Goal: Transaction & Acquisition: Book appointment/travel/reservation

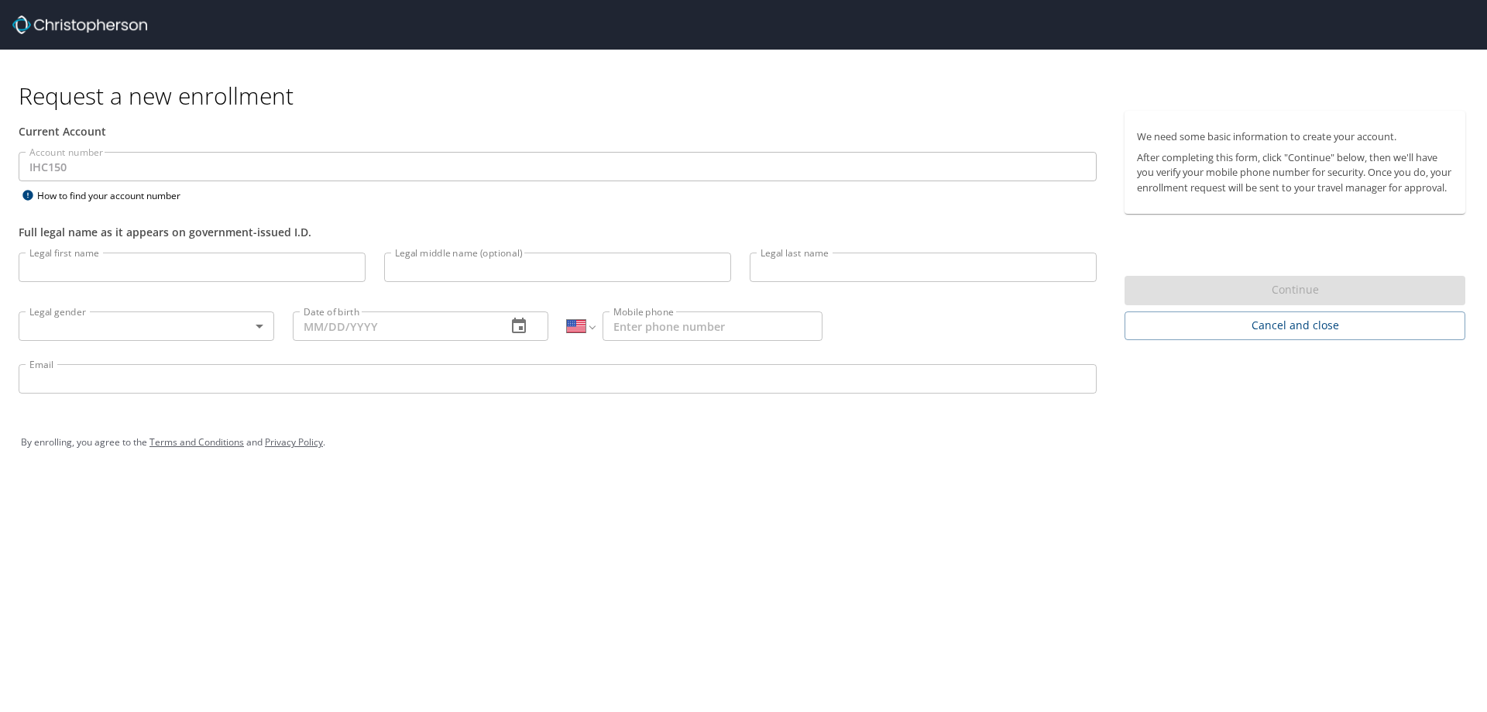
select select "US"
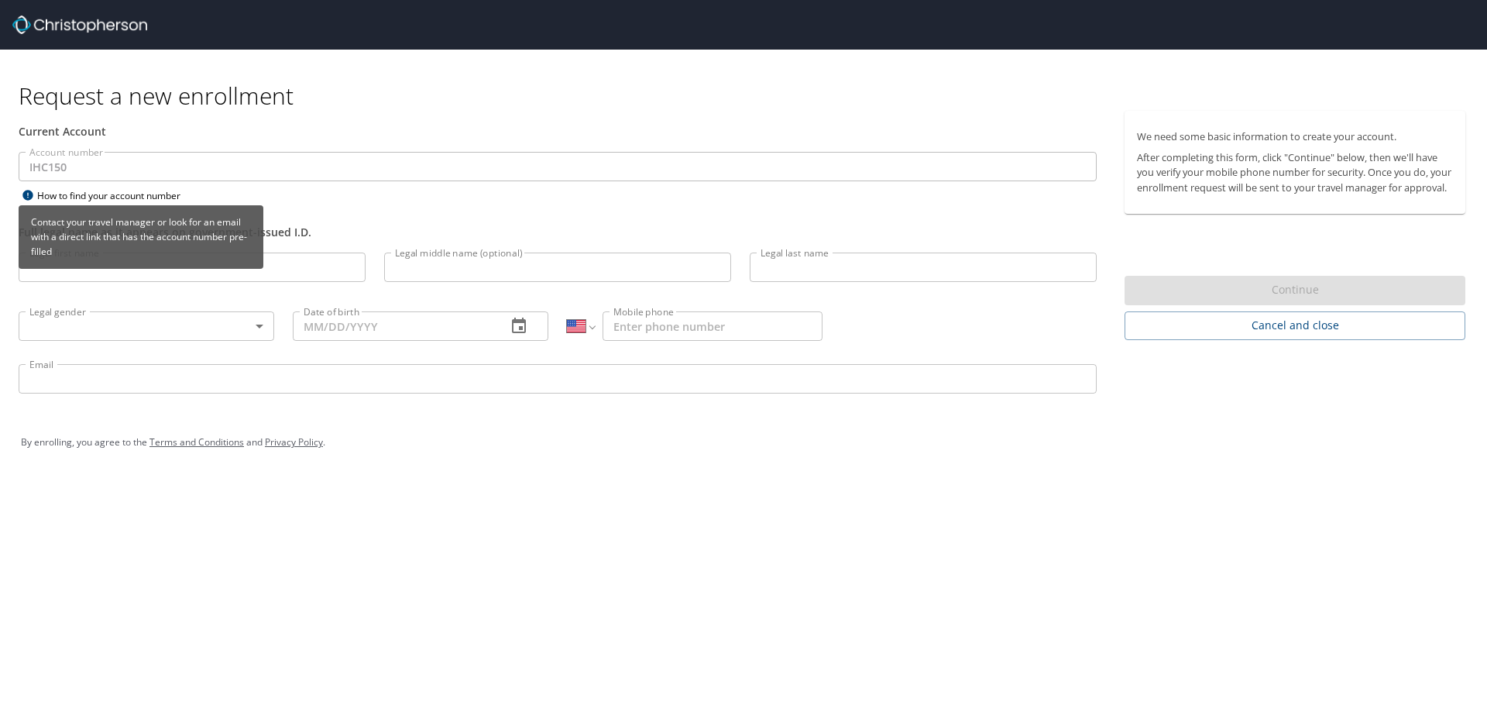
click at [77, 197] on div "How to find your account number" at bounding box center [116, 195] width 194 height 19
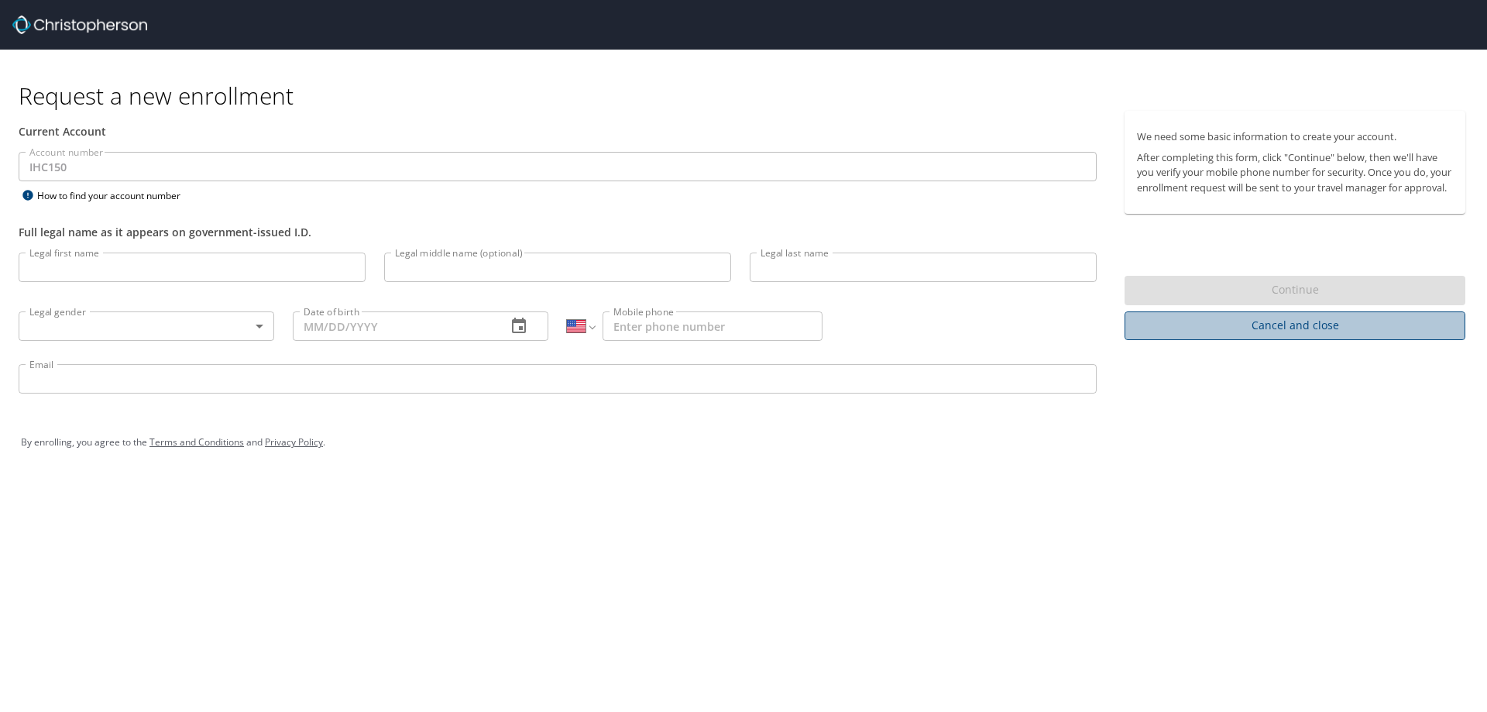
click at [1367, 331] on span "Cancel and close" at bounding box center [1295, 325] width 316 height 19
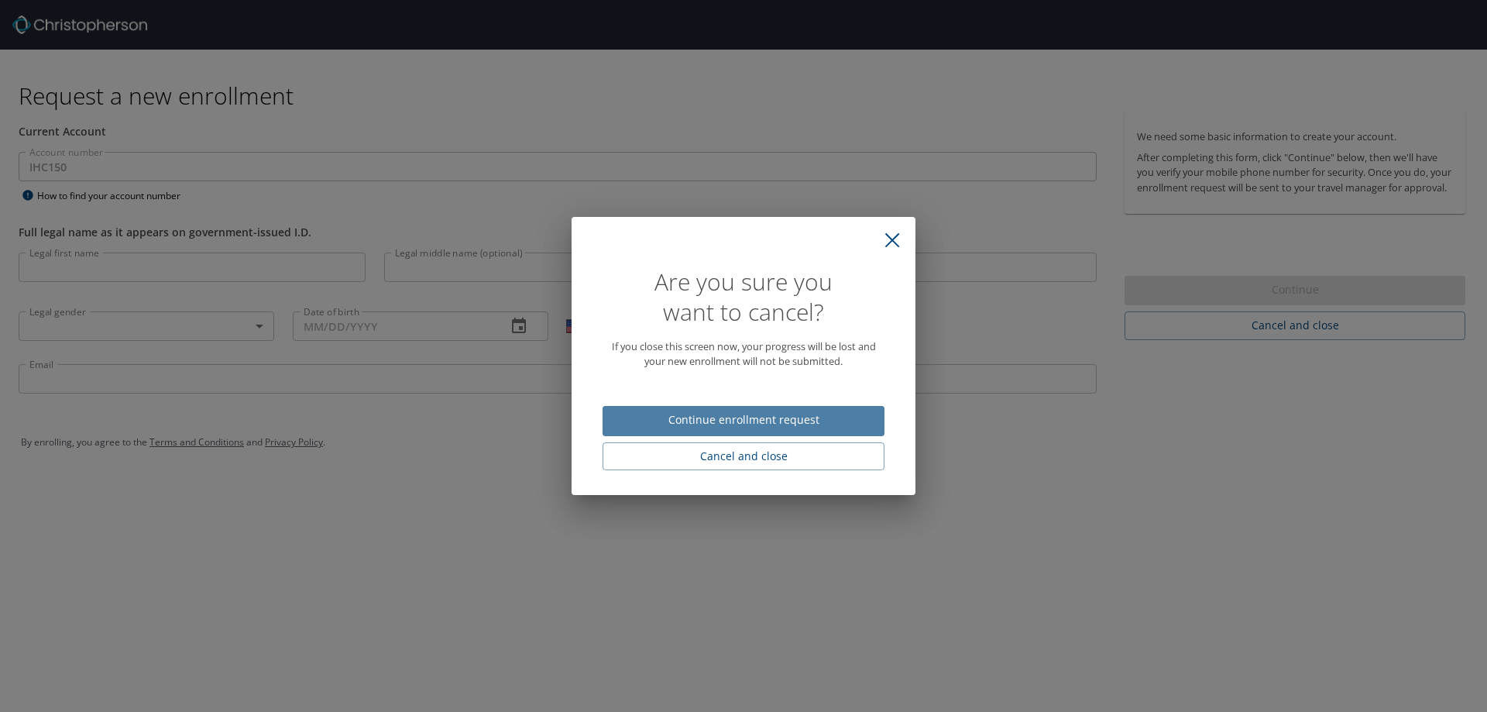
click at [748, 420] on span "Continue enrollment request" at bounding box center [743, 419] width 257 height 19
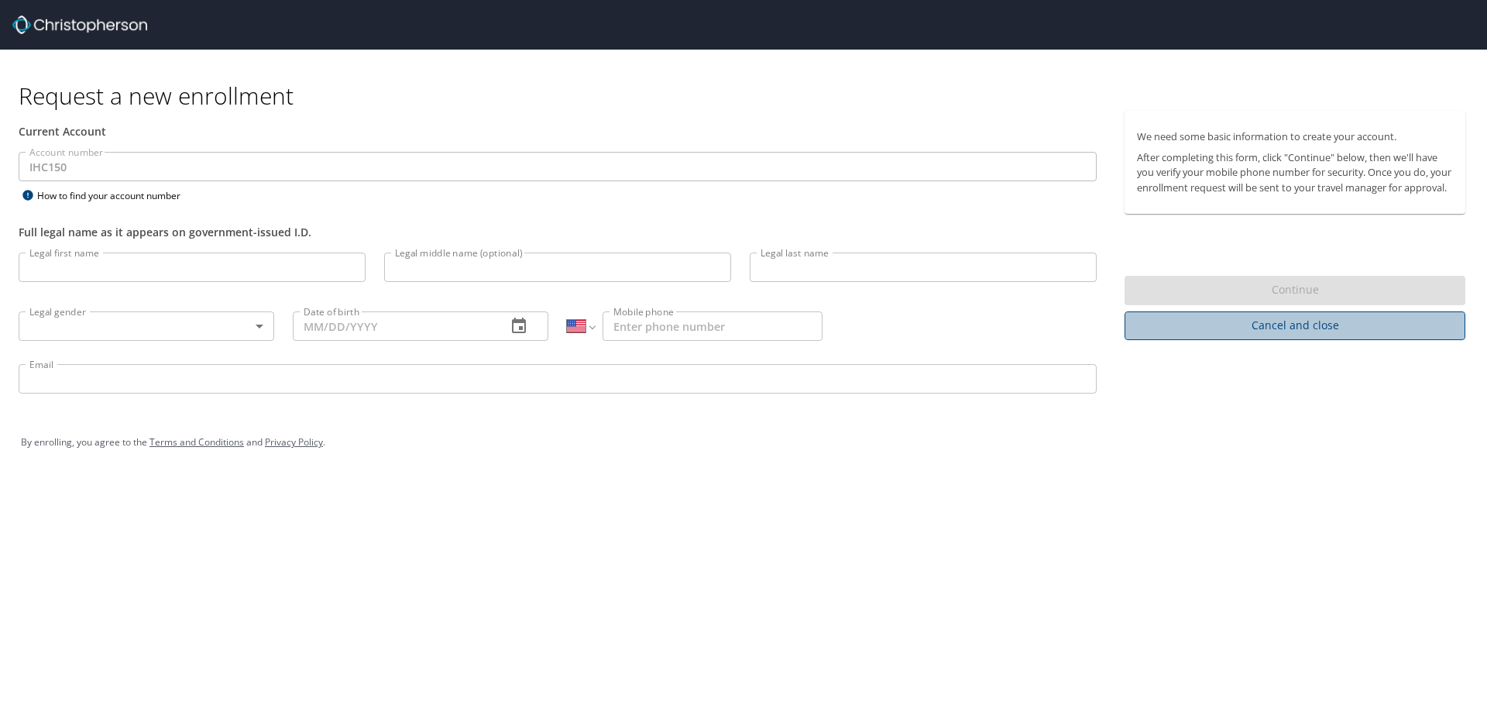
click at [1237, 335] on span "Cancel and close" at bounding box center [1295, 325] width 316 height 19
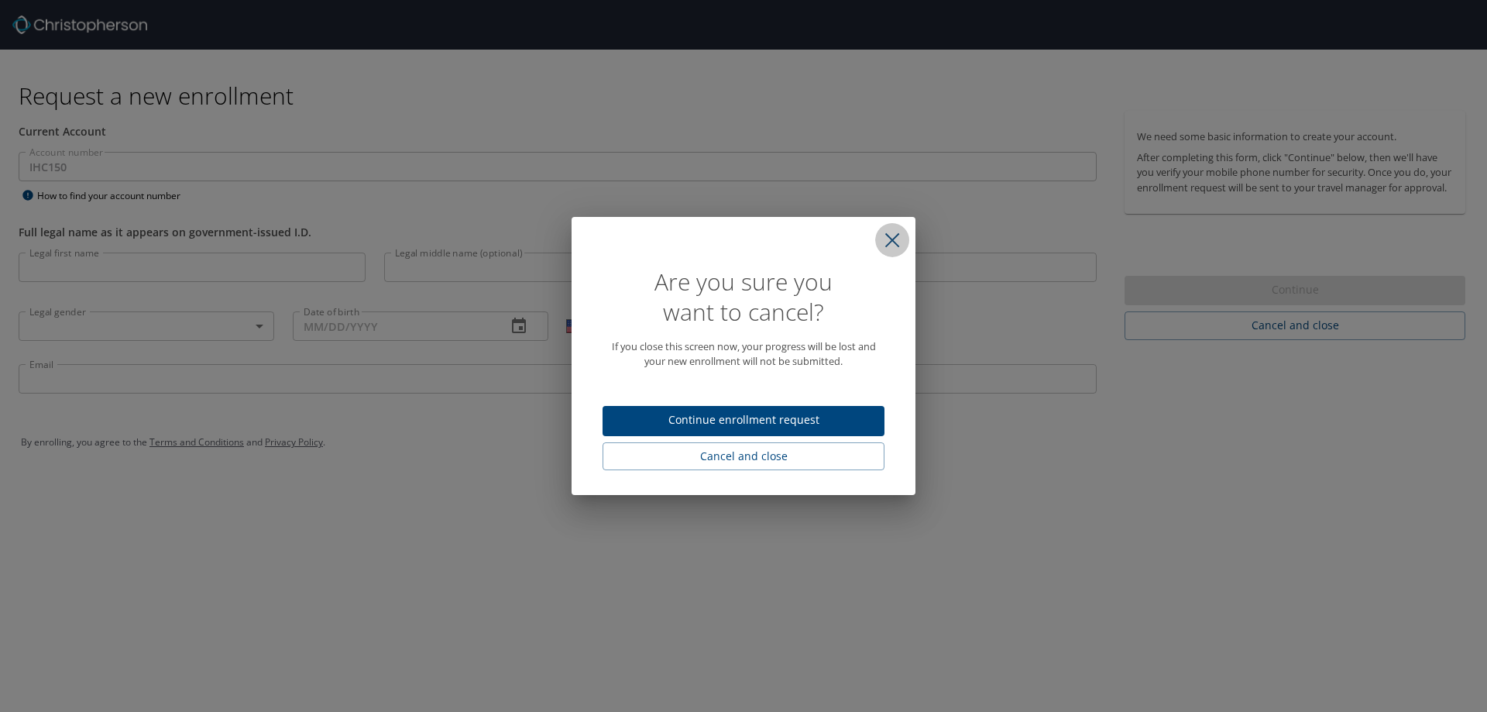
drag, startPoint x: 904, startPoint y: 242, endPoint x: 544, endPoint y: 344, distance: 374.3
click at [903, 244] on button "close" at bounding box center [892, 240] width 34 height 34
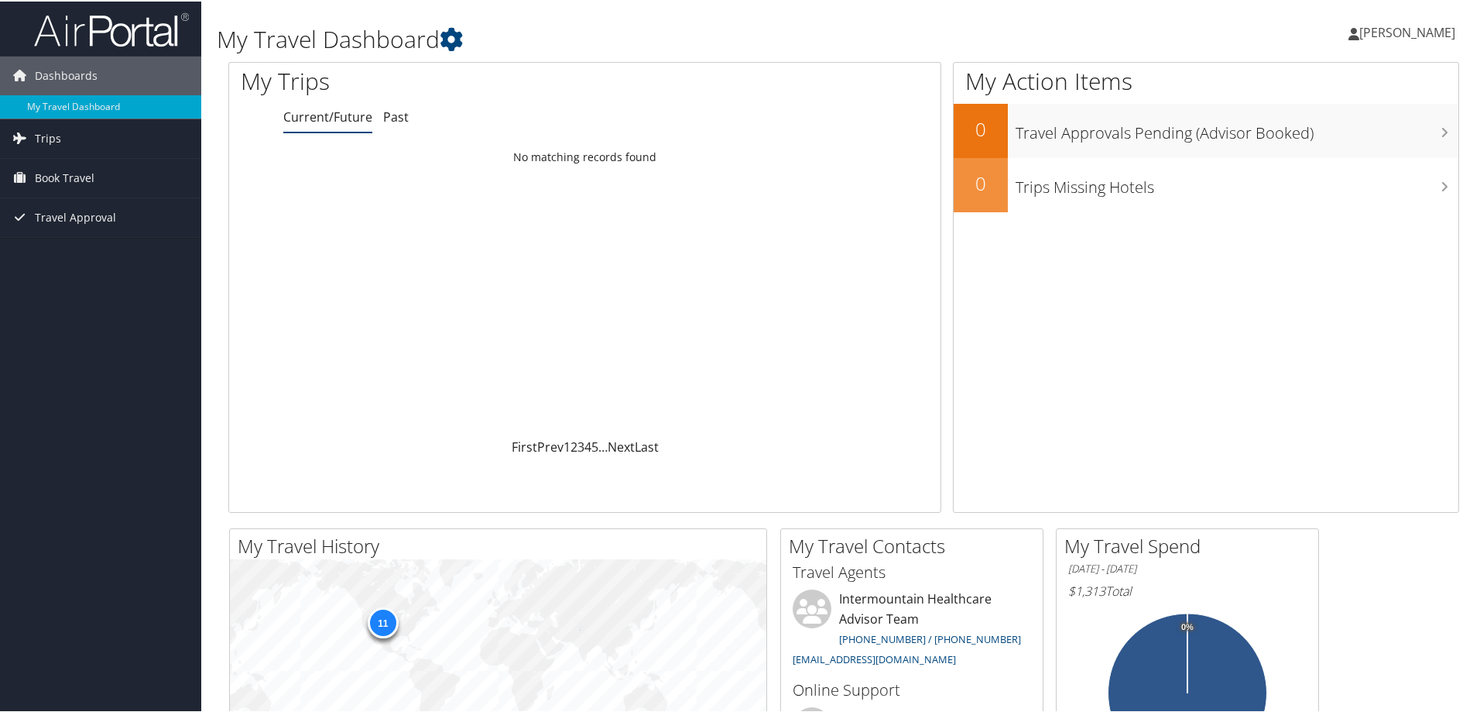
click at [317, 111] on link "Current/Future" at bounding box center [327, 115] width 89 height 17
click at [57, 175] on span "Book Travel" at bounding box center [65, 176] width 60 height 39
click at [73, 204] on link "Agent Booking Request" at bounding box center [100, 207] width 201 height 23
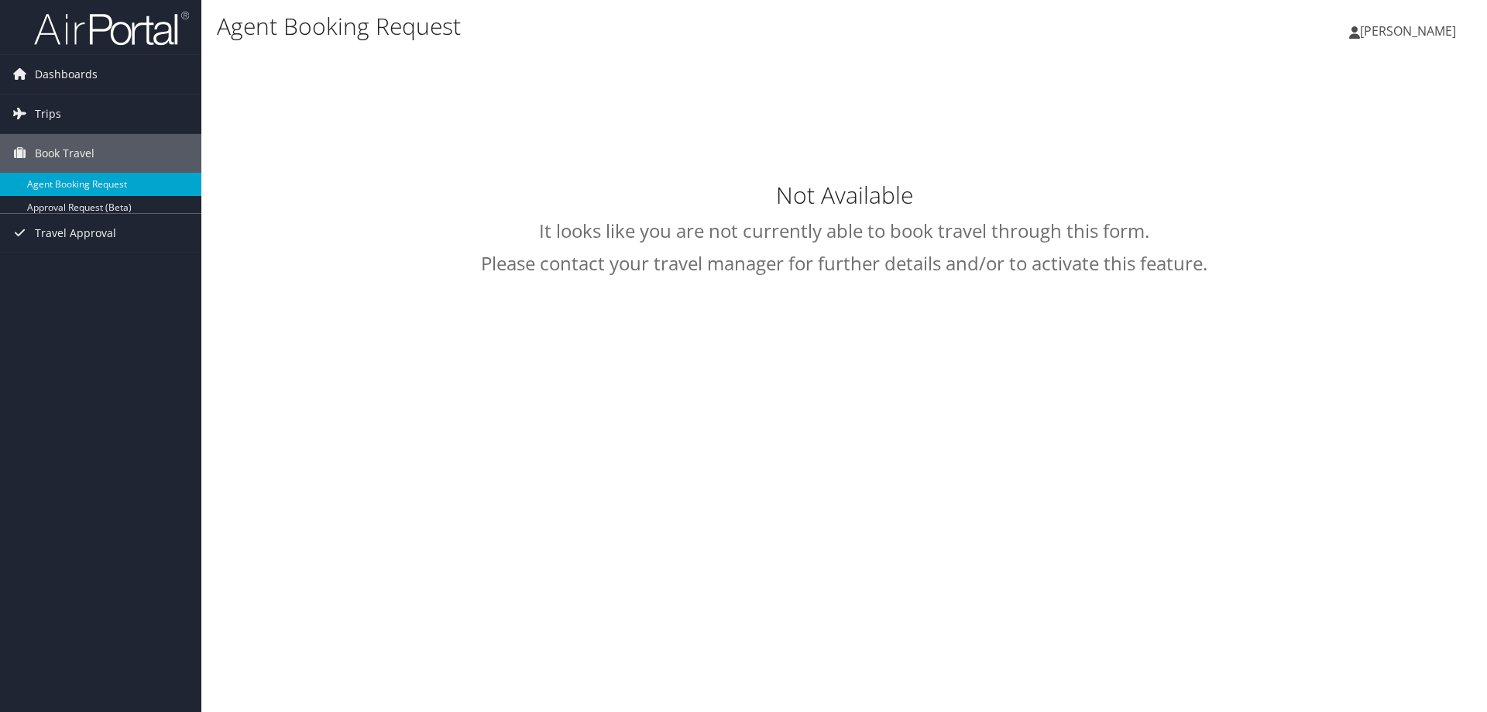
select select "[EMAIL_ADDRESS][DOMAIN_NAME]"
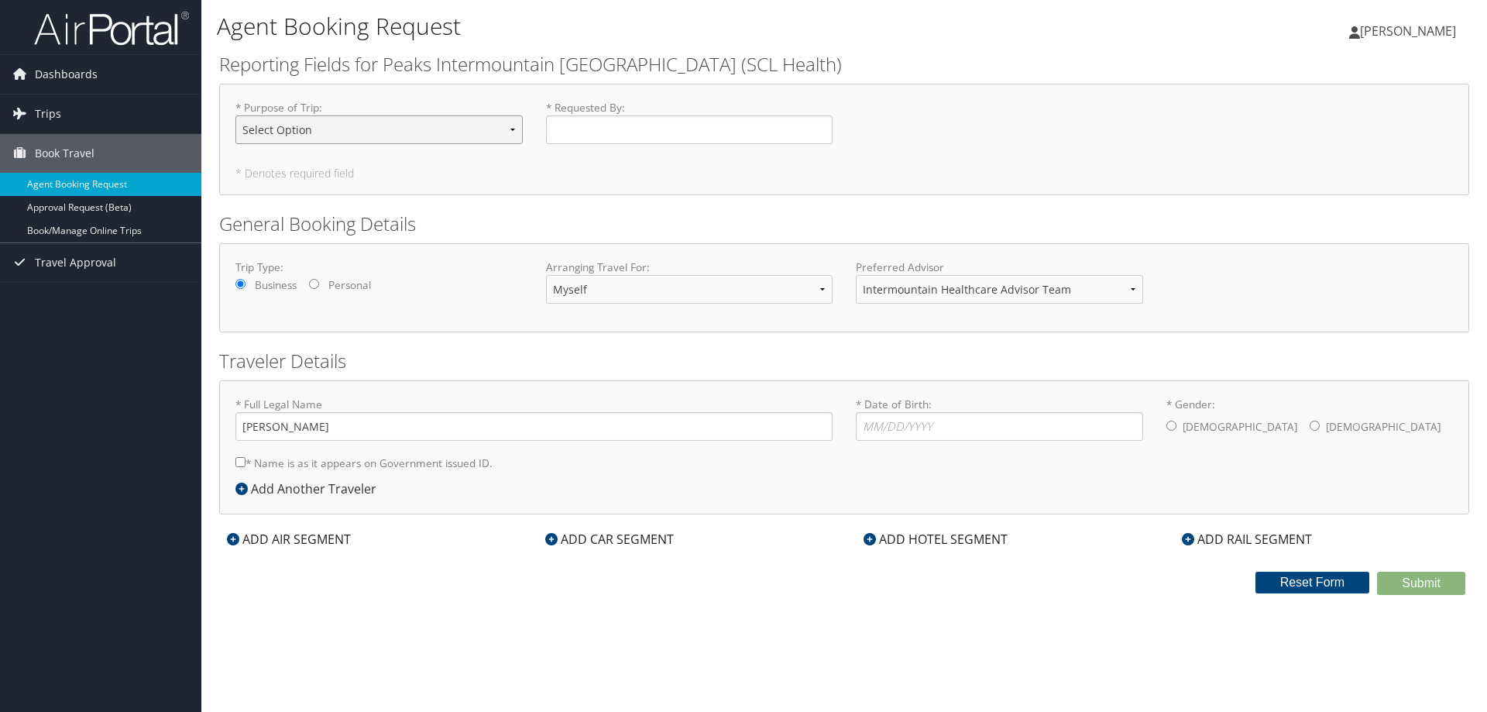
click at [371, 132] on select "Select Option 3rd Party Reimbursable Business CME Conf or Education Groups Pers…" at bounding box center [378, 129] width 287 height 29
click at [962, 51] on h2 "Reporting Fields for Peaks Intermountain [GEOGRAPHIC_DATA] (SCL Health)" at bounding box center [844, 64] width 1250 height 26
click at [514, 132] on select "Select Option 3rd Party Reimbursable Business CME Conf or Education Groups Pers…" at bounding box center [378, 129] width 287 height 29
select select "Business"
click at [235, 115] on select "Select Option 3rd Party Reimbursable Business CME Conf or Education Groups Pers…" at bounding box center [378, 129] width 287 height 29
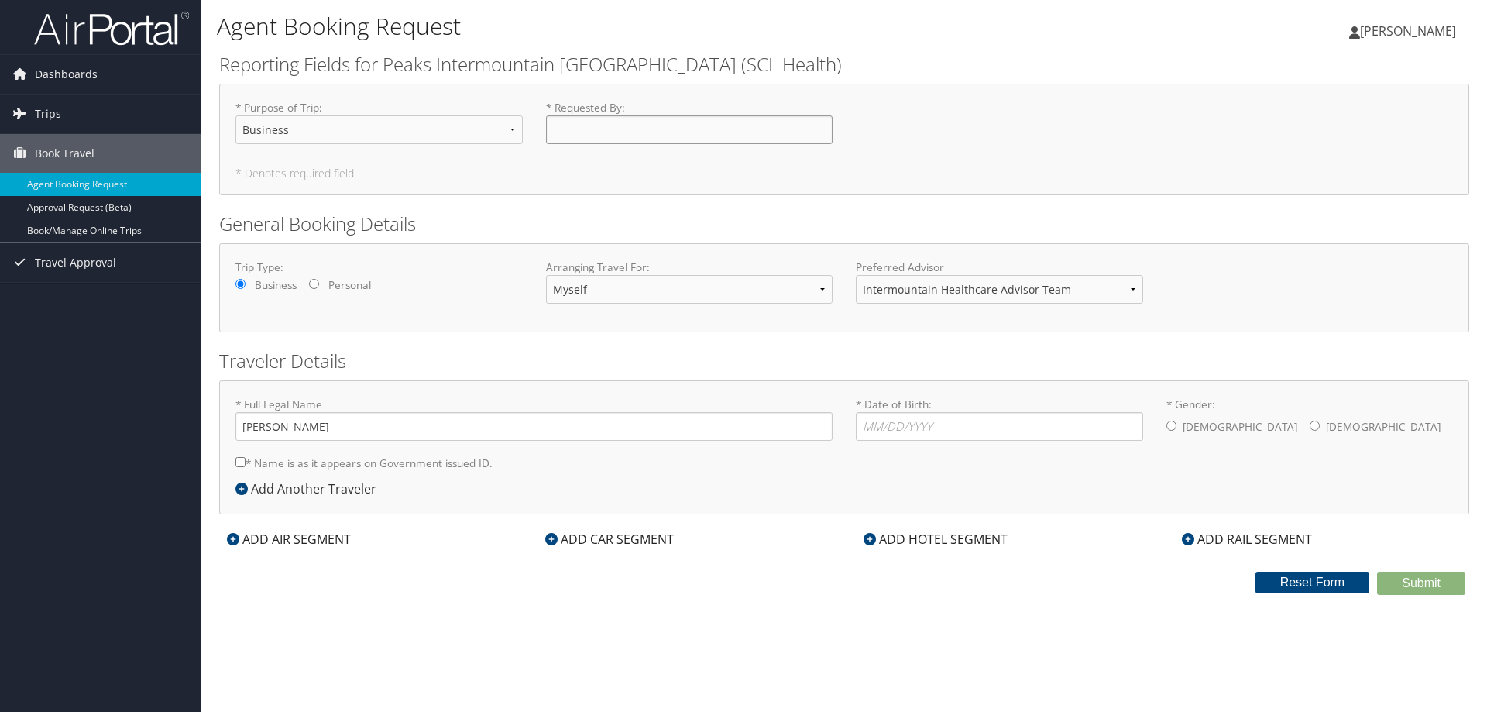
click at [602, 133] on input "* Requested By : Required" at bounding box center [689, 129] width 287 height 29
click at [683, 136] on input "* Requested By : Required" at bounding box center [689, 129] width 287 height 29
type input "[PERSON_NAME]"
click at [1175, 143] on div "* Purpose of Trip : Select Option 3rd Party Reimbursable Business CME Conf or E…" at bounding box center [844, 128] width 1240 height 57
click at [1130, 291] on select "Intermountain Healthcare Advisor Team" at bounding box center [999, 289] width 287 height 29
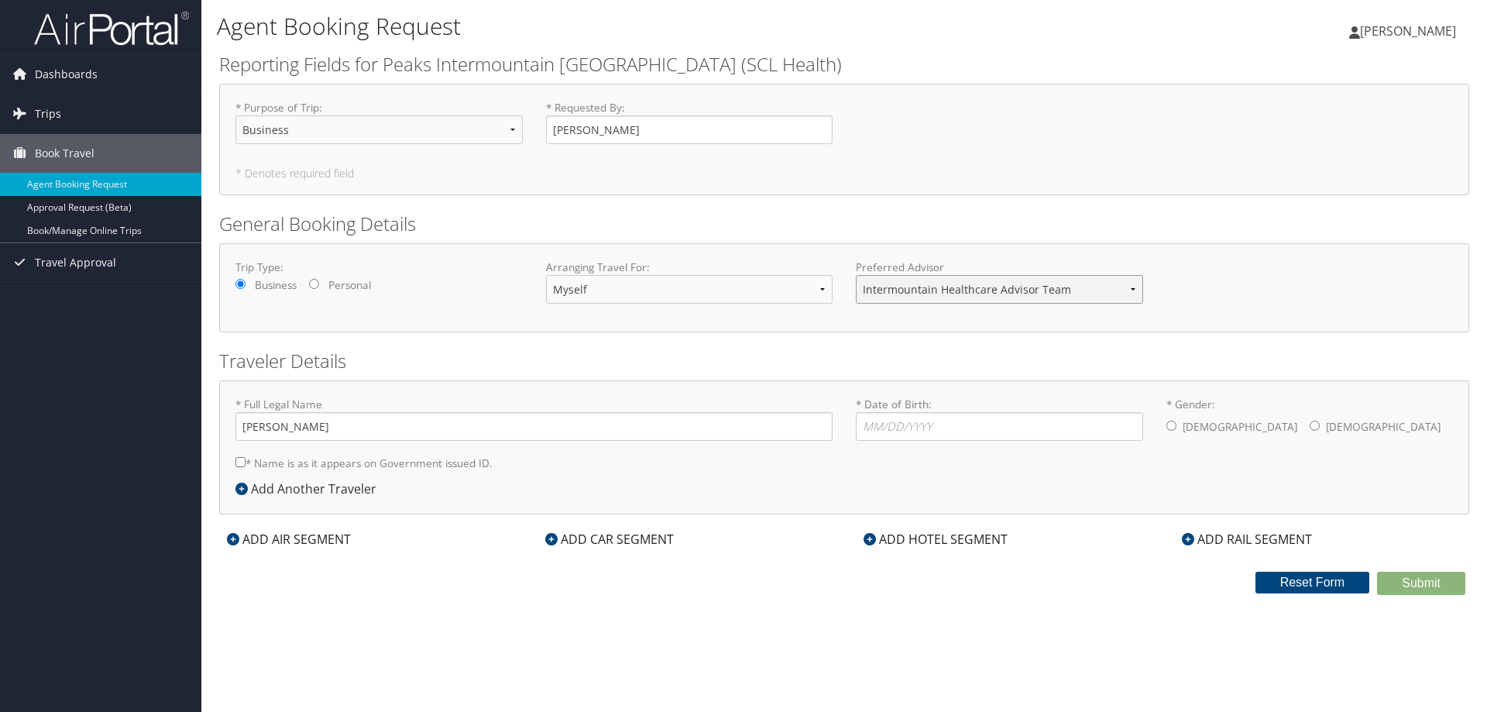
click at [856, 275] on select "Intermountain Healthcare Advisor Team" at bounding box center [999, 289] width 287 height 29
click at [348, 606] on div "Agent Booking Request Julie Alcorn Julie Alcorn My Settings Travel Agency Conta…" at bounding box center [843, 356] width 1285 height 712
click at [243, 463] on input "* Name is as it appears on Government issued ID." at bounding box center [240, 462] width 10 height 10
checkbox input "true"
click at [438, 626] on div "Agent Booking Request Julie Alcorn Julie Alcorn My Settings Travel Agency Conta…" at bounding box center [843, 356] width 1285 height 712
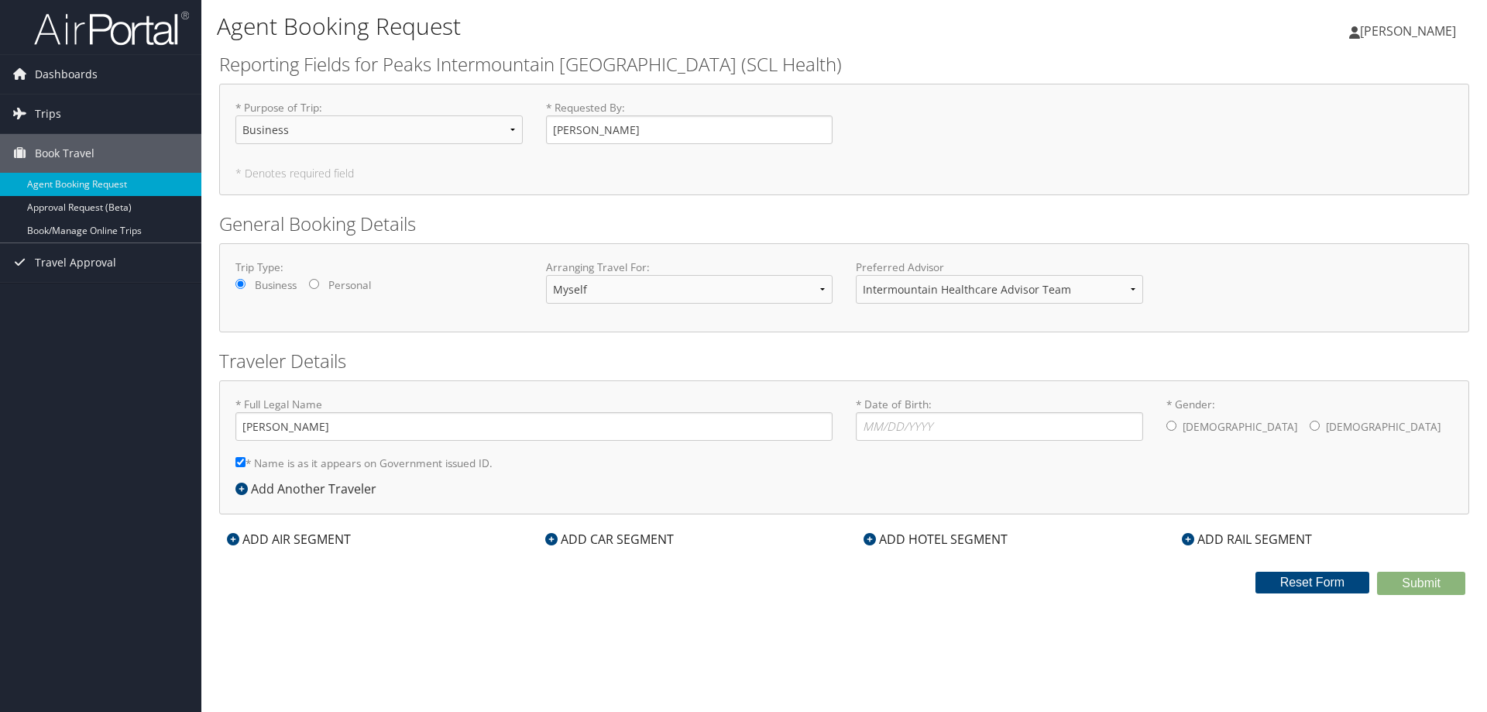
click at [1309, 425] on input "* Gender: Male Female" at bounding box center [1314, 425] width 10 height 10
radio input "true"
click at [902, 424] on input "* Date of Birth: Invalid Date" at bounding box center [999, 426] width 287 height 29
type input "07/08/1961"
click at [280, 538] on div "ADD AIR SEGMENT" at bounding box center [288, 539] width 139 height 19
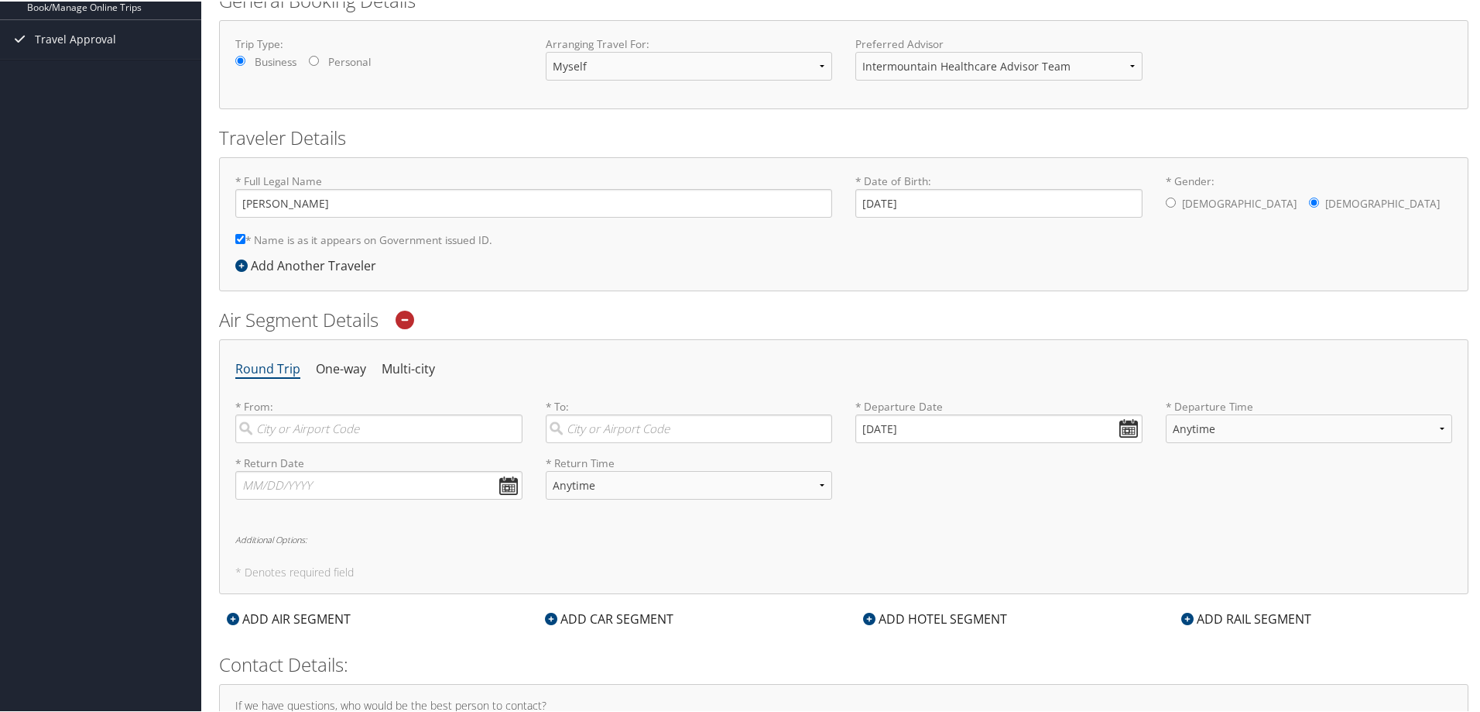
scroll to position [232, 0]
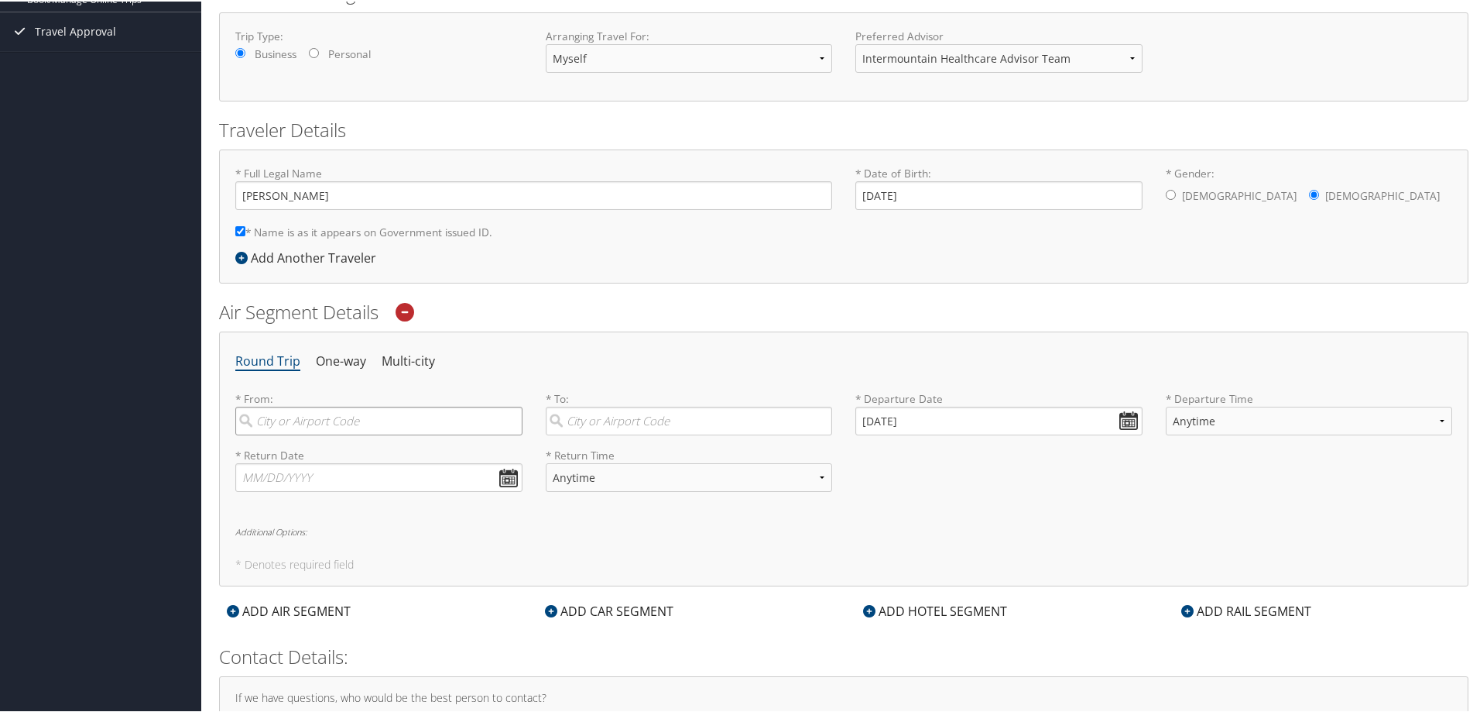
click at [320, 422] on input "search" at bounding box center [378, 419] width 287 height 29
click at [314, 451] on div "Denver (APA CO)" at bounding box center [381, 451] width 266 height 20
click at [314, 434] on input "Denver" at bounding box center [378, 419] width 287 height 29
click at [398, 417] on input "Denver (APA CO)" at bounding box center [378, 419] width 287 height 29
click at [282, 529] on div "Denver (DEN CO)" at bounding box center [381, 530] width 266 height 20
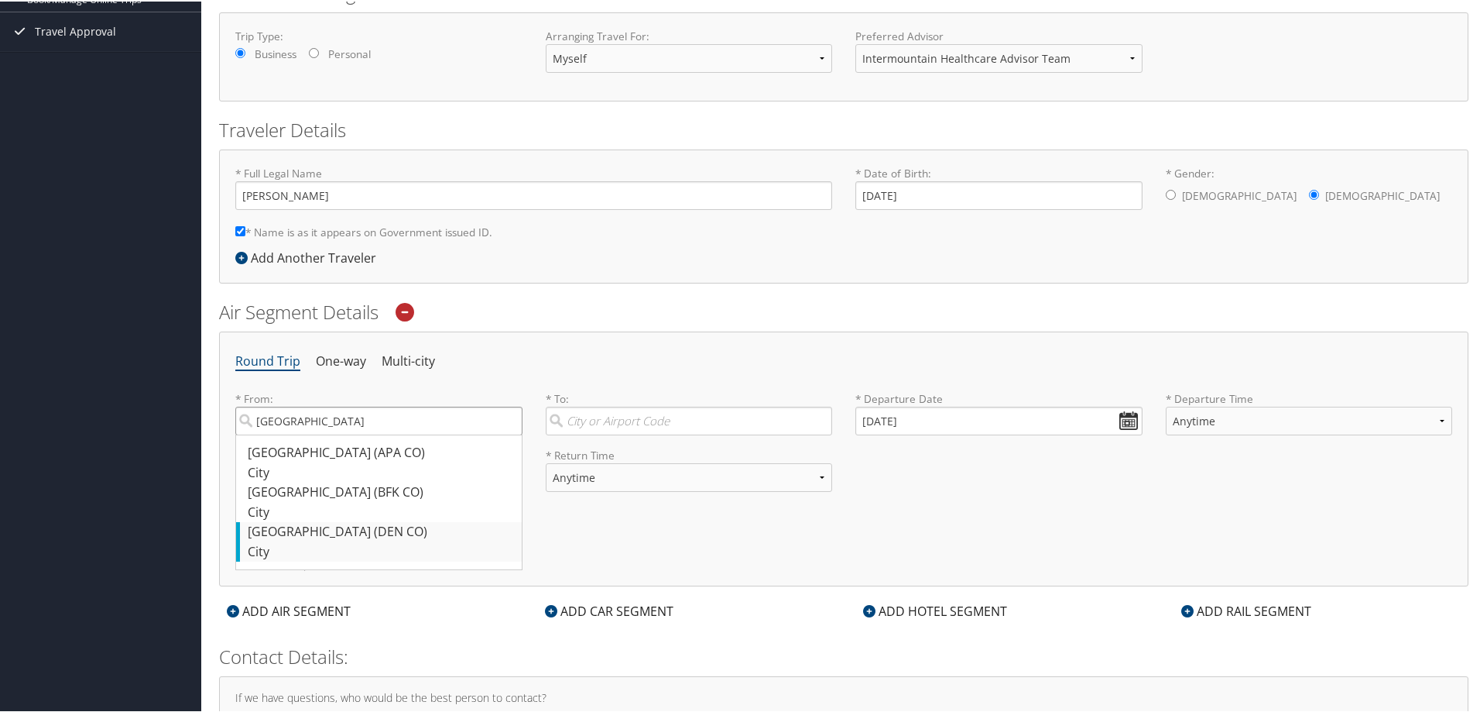
click at [282, 434] on input "Denver" at bounding box center [378, 419] width 287 height 29
type input "Denver (DEN CO)"
click at [674, 424] on input "search" at bounding box center [689, 419] width 287 height 29
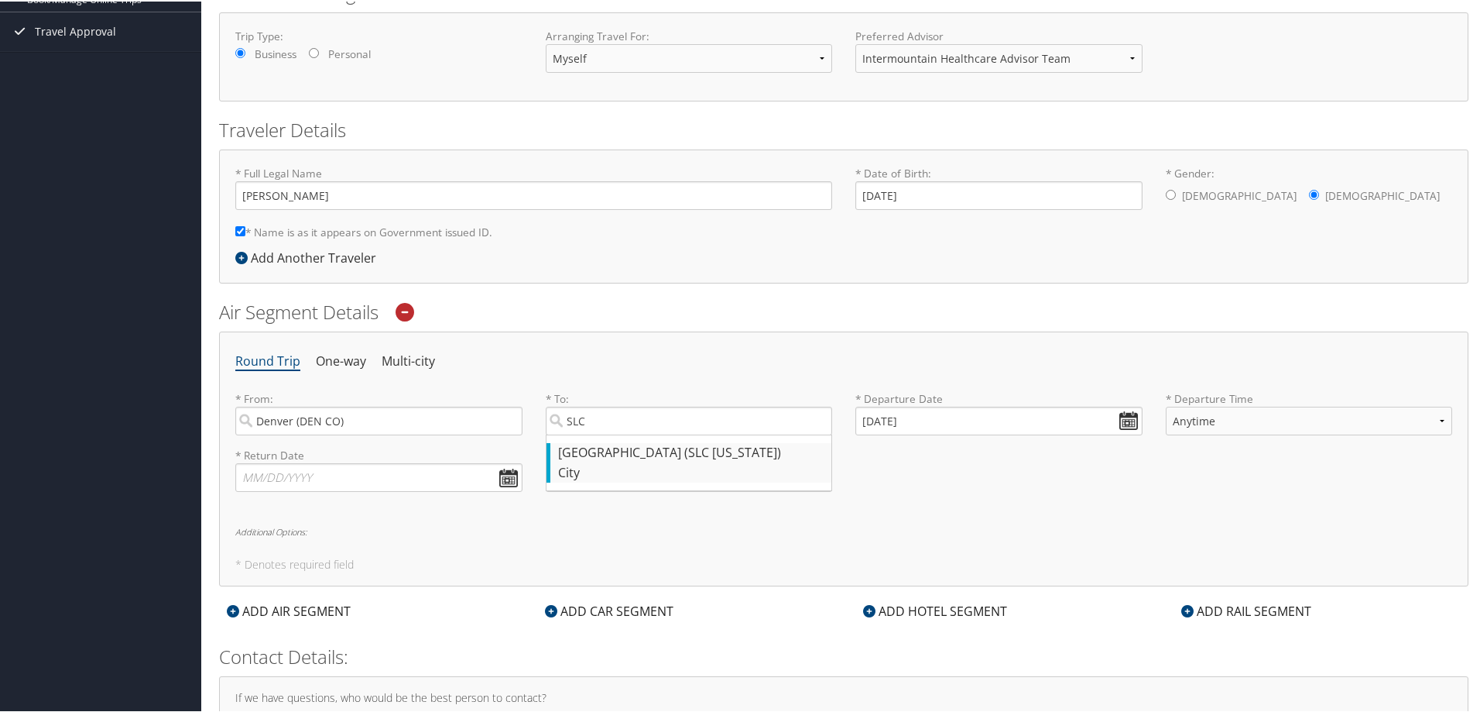
click at [660, 451] on div "Salt Lake City (SLC Utah)" at bounding box center [691, 451] width 266 height 20
click at [660, 434] on input "SLC" at bounding box center [689, 419] width 287 height 29
type input "Salt Lake City (SLC Utah)"
click at [1125, 413] on input "09/29/2025" at bounding box center [999, 419] width 287 height 29
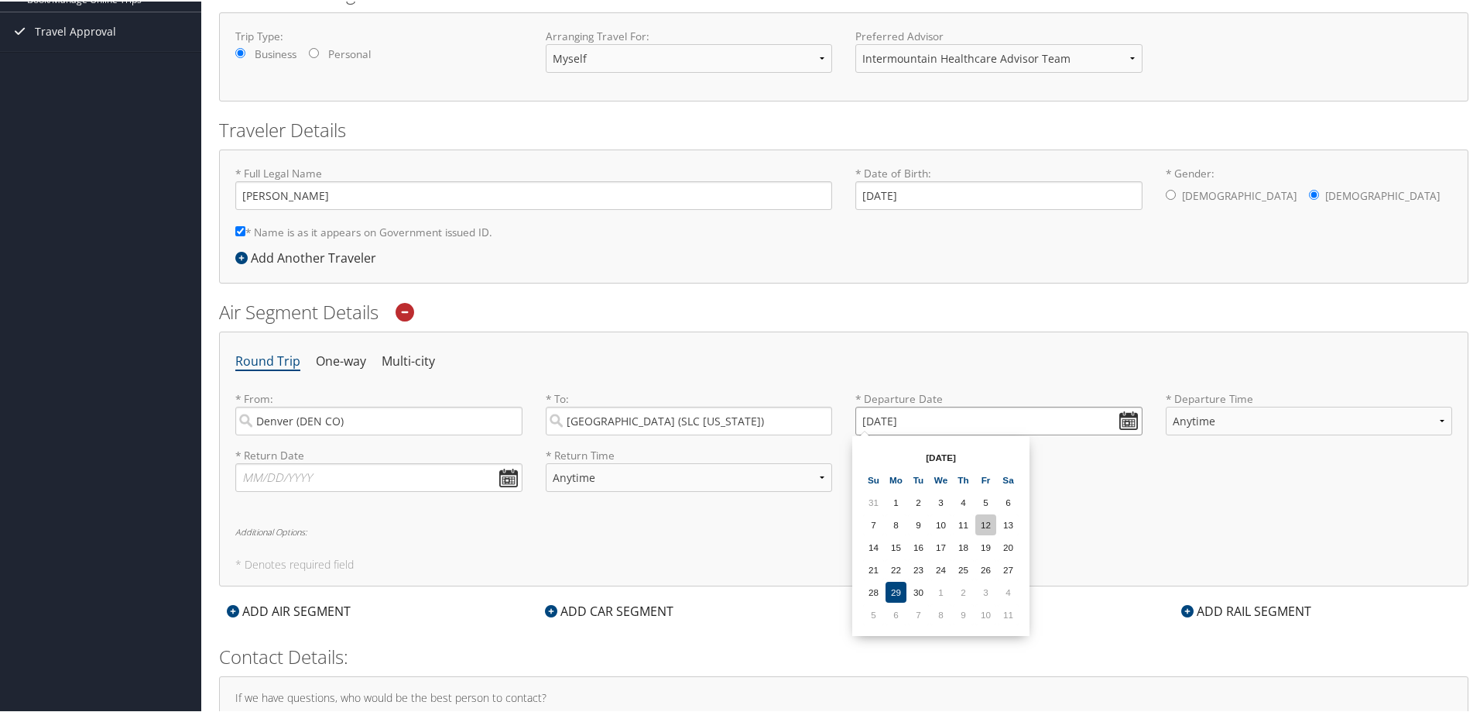
scroll to position [310, 0]
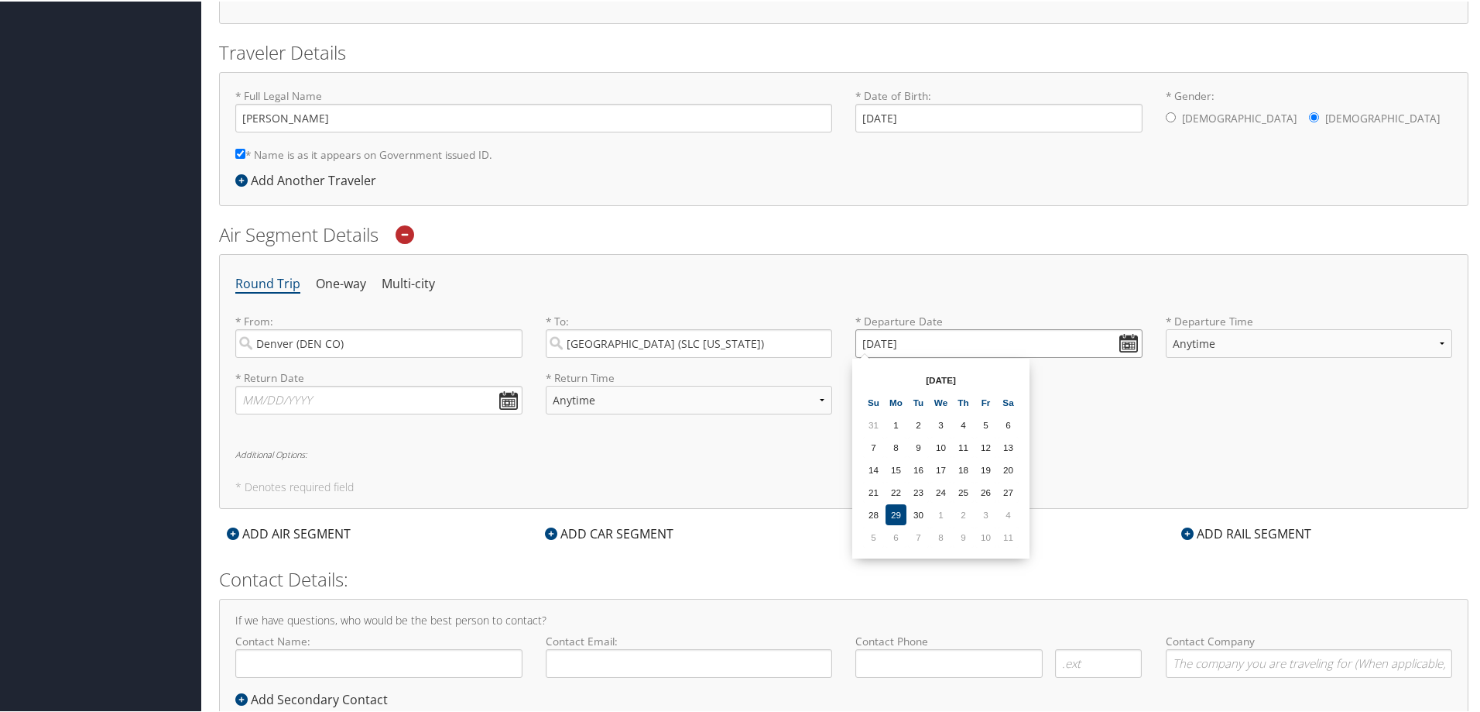
click at [886, 345] on input "09/29/2025" at bounding box center [999, 342] width 287 height 29
drag, startPoint x: 1216, startPoint y: 417, endPoint x: 1203, endPoint y: 412, distance: 13.5
click at [1220, 418] on div "* Return Date Dates must be valid * Return Time Anytime Early Morning (5AM-7AM)…" at bounding box center [844, 397] width 1240 height 57
click at [1125, 332] on input "09/02/0202" at bounding box center [999, 342] width 287 height 29
click at [870, 424] on td "29" at bounding box center [873, 423] width 21 height 21
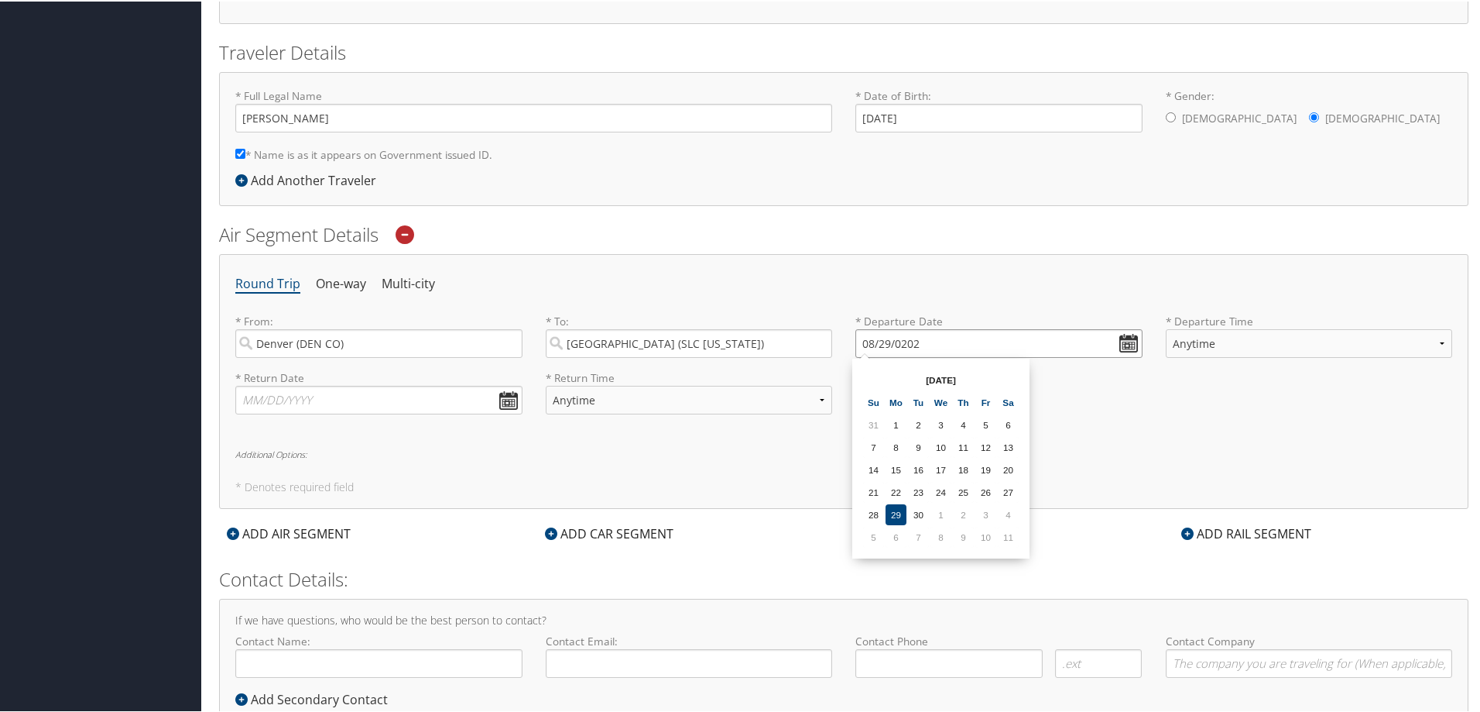
click at [931, 342] on input "08/29/0202" at bounding box center [999, 342] width 287 height 29
click at [1132, 400] on div "* Return Date Dates must be valid * Return Time Anytime Early Morning (5AM-7AM)…" at bounding box center [844, 397] width 1240 height 57
click at [997, 343] on input "08/29/2020" at bounding box center [999, 342] width 287 height 29
click at [1128, 341] on input "08/29/0202" at bounding box center [999, 342] width 287 height 29
click at [959, 376] on th "Aug 0202" at bounding box center [941, 378] width 111 height 21
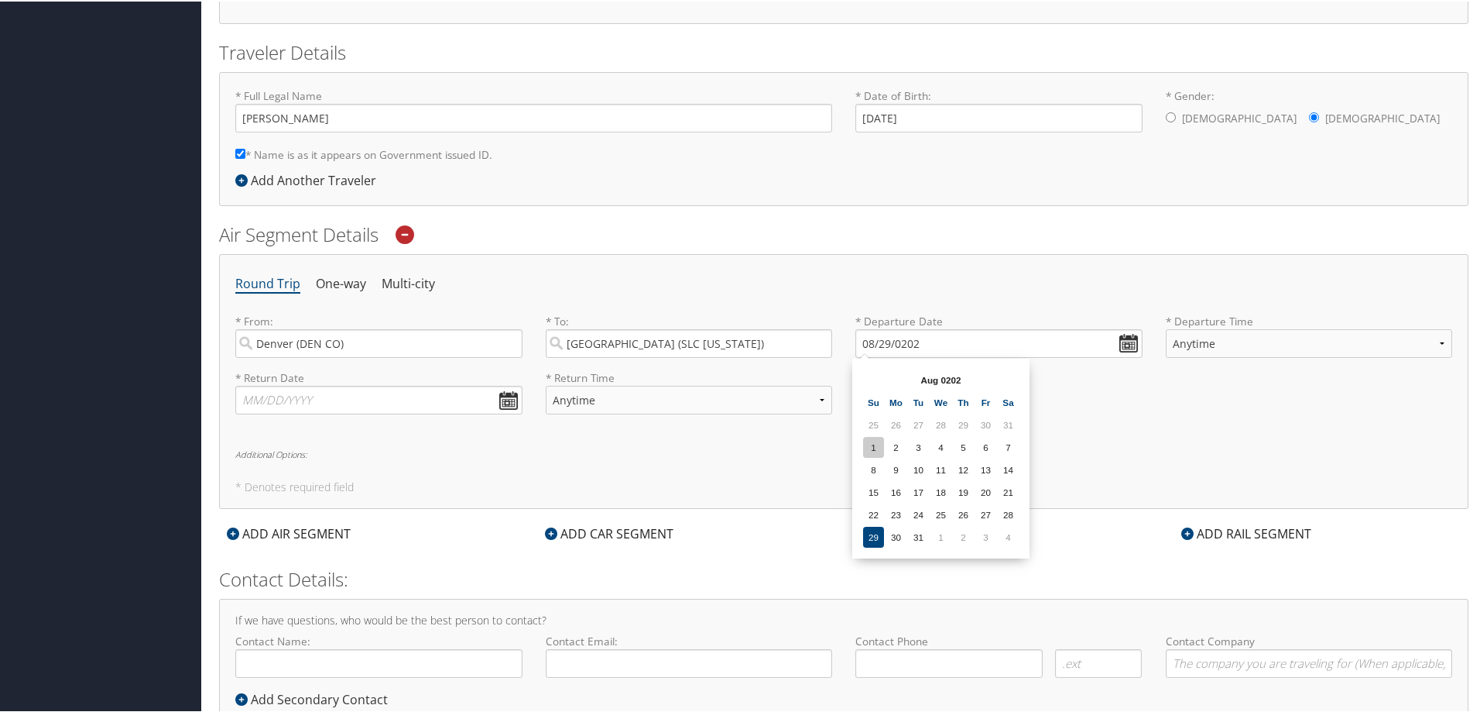
click at [881, 448] on td "1" at bounding box center [873, 445] width 21 height 21
click at [1119, 337] on input "08/01/0202" at bounding box center [999, 342] width 287 height 29
click at [909, 533] on td "7" at bounding box center [918, 535] width 21 height 21
click at [1120, 341] on input "10/07/2025" at bounding box center [999, 342] width 287 height 29
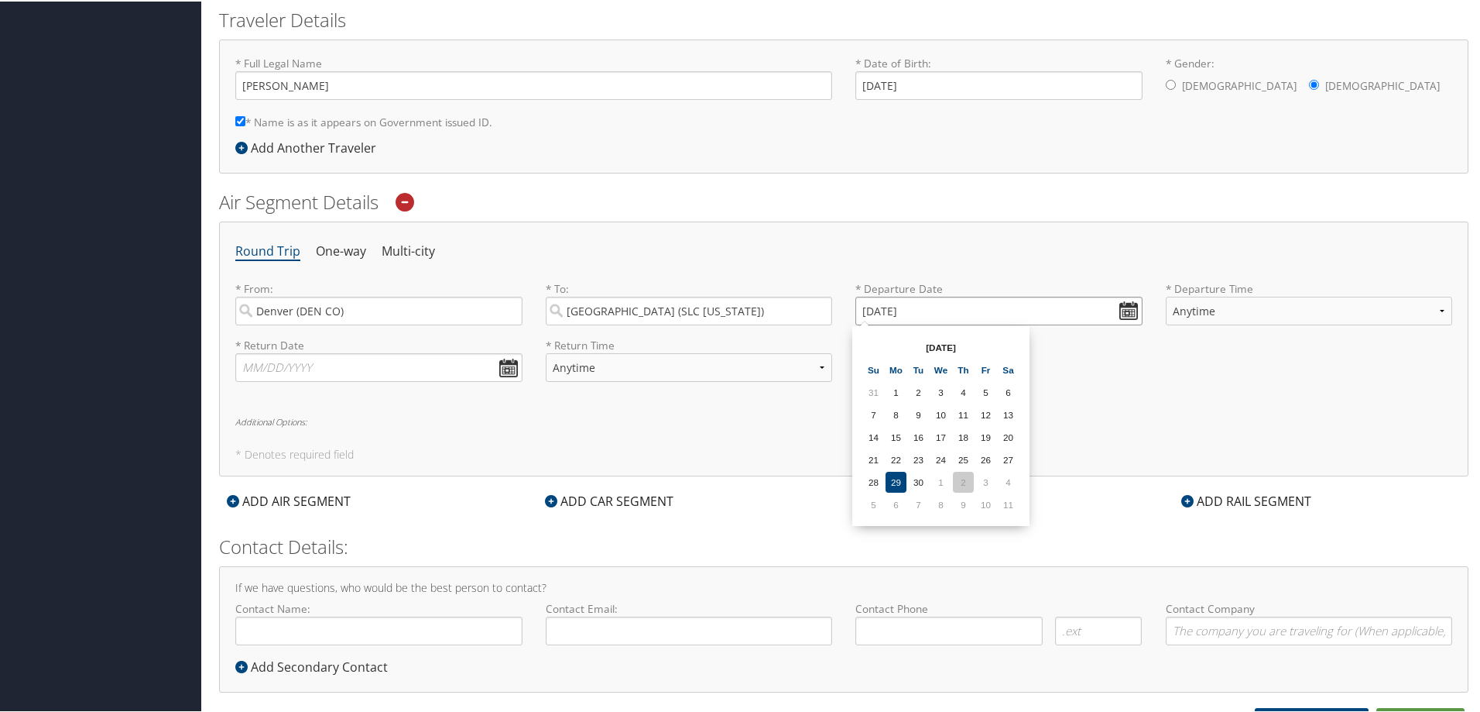
scroll to position [360, 0]
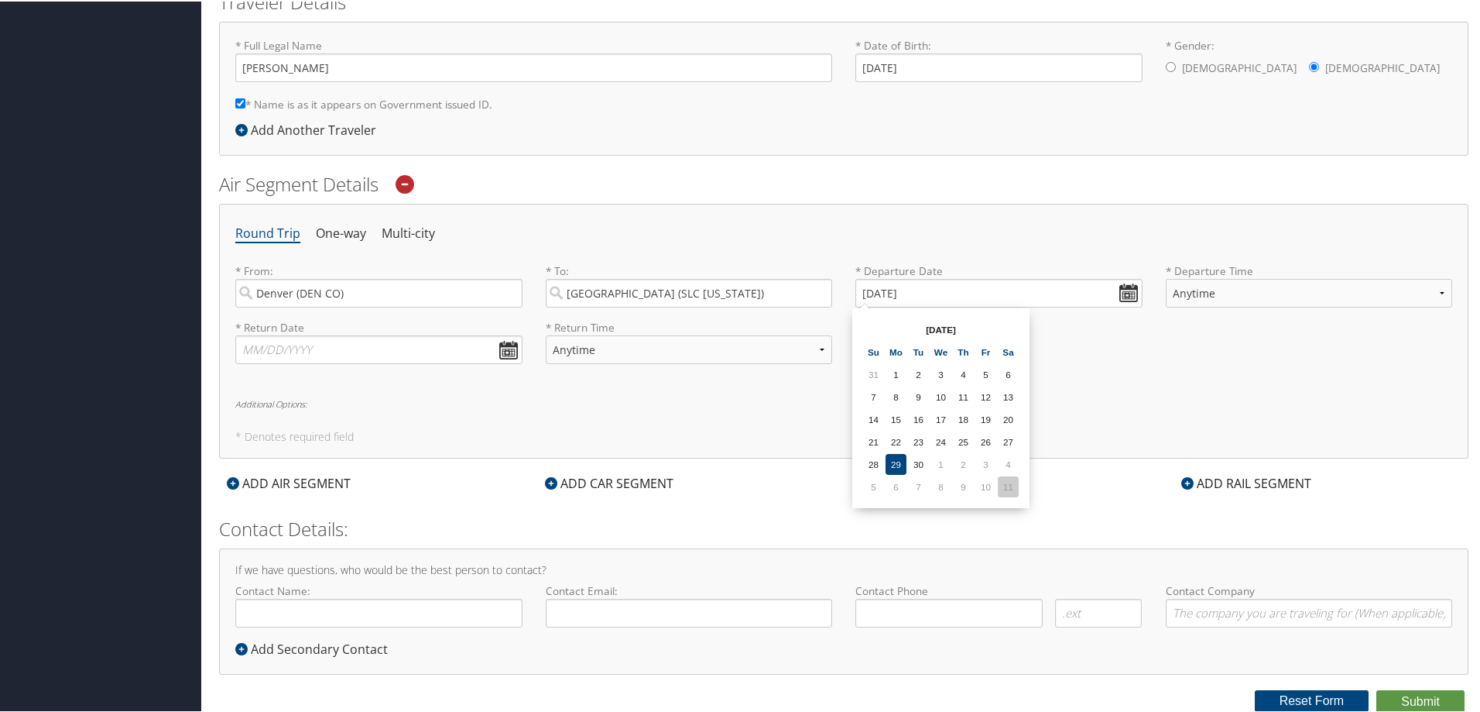
click at [1014, 485] on td "11" at bounding box center [1008, 485] width 21 height 21
click at [886, 289] on input "10/11/2025" at bounding box center [999, 291] width 287 height 29
type input "10/01/0202"
drag, startPoint x: 1215, startPoint y: 445, endPoint x: 1234, endPoint y: 439, distance: 20.3
click at [1220, 445] on div "Round Trip One-way Multi-city * From: Denver (DEN CO) Required * To: Salt Lake …" at bounding box center [844, 329] width 1250 height 255
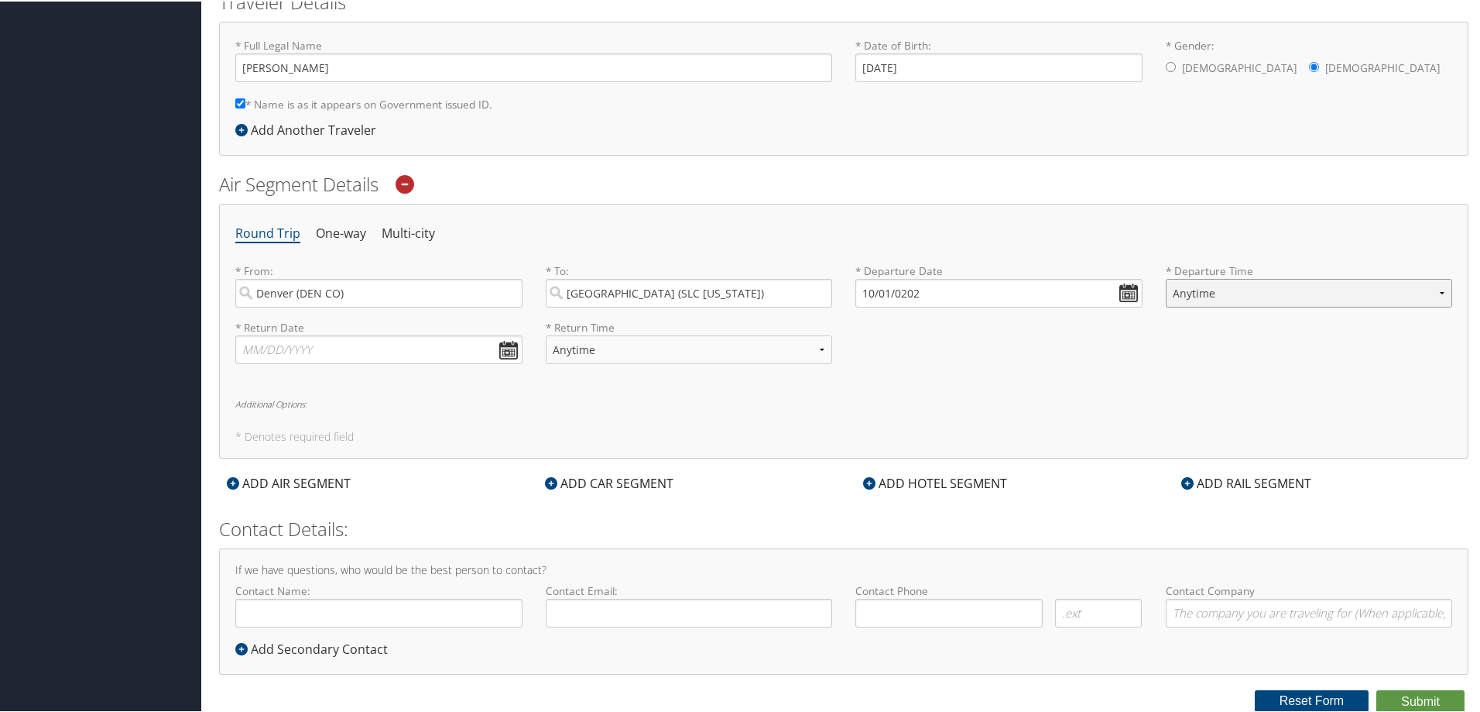
click at [1434, 289] on select "Anytime Early Morning (5AM-7AM) Morning (7AM-12PM) Afternoon (12PM-5PM) Evening…" at bounding box center [1309, 291] width 287 height 29
select select "7AM-12PM"
click at [1166, 277] on select "Anytime Early Morning (5AM-7AM) Morning (7AM-12PM) Afternoon (12PM-5PM) Evening…" at bounding box center [1309, 291] width 287 height 29
click at [982, 376] on div "Round Trip One-way Multi-city * From: Denver (DEN CO) Required * To: Salt Lake …" at bounding box center [844, 329] width 1250 height 255
click at [507, 345] on input "text" at bounding box center [378, 348] width 287 height 29
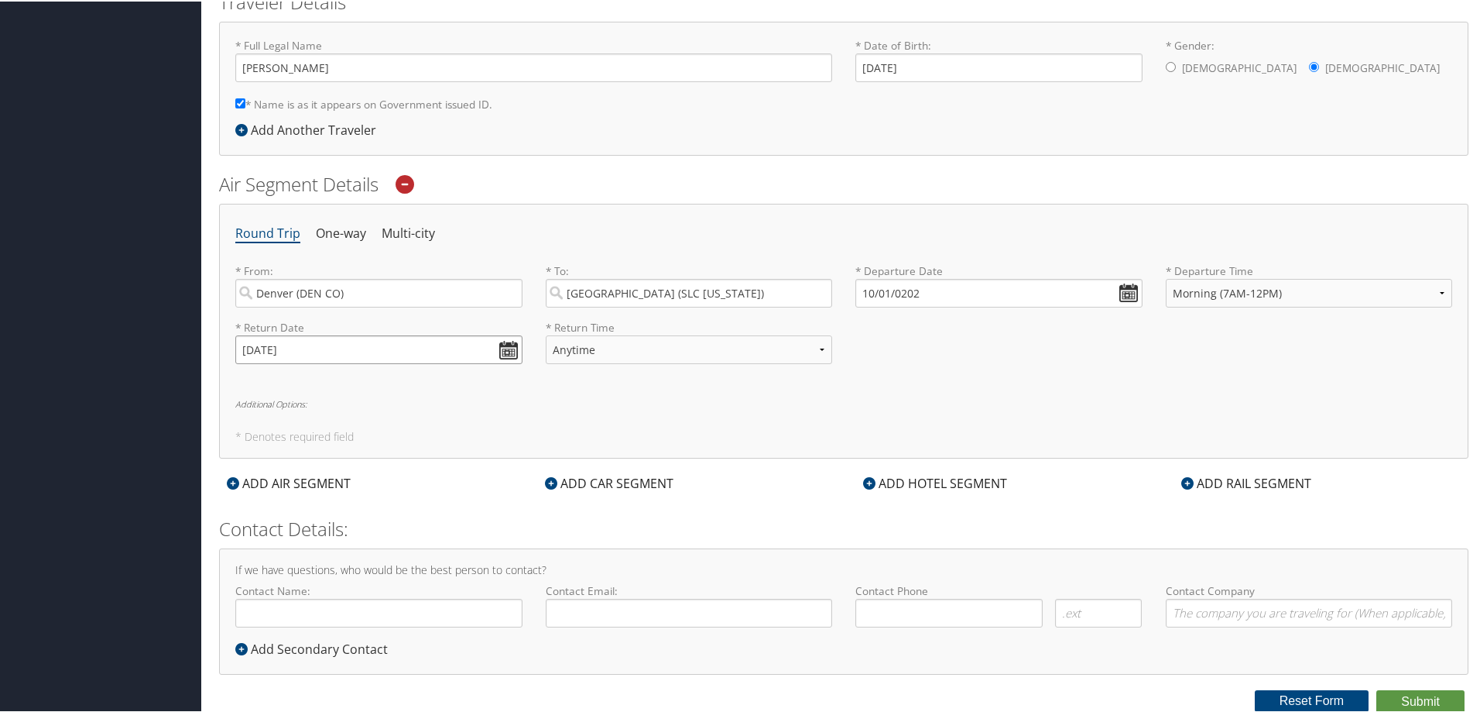
type input "10/24/2025"
click at [924, 295] on input "10/01/0202" at bounding box center [999, 291] width 287 height 29
click at [889, 288] on input "10/01/0202" at bounding box center [999, 291] width 287 height 29
click at [1122, 290] on input "Invalid date" at bounding box center [999, 291] width 287 height 29
click at [989, 492] on td "10" at bounding box center [986, 485] width 21 height 21
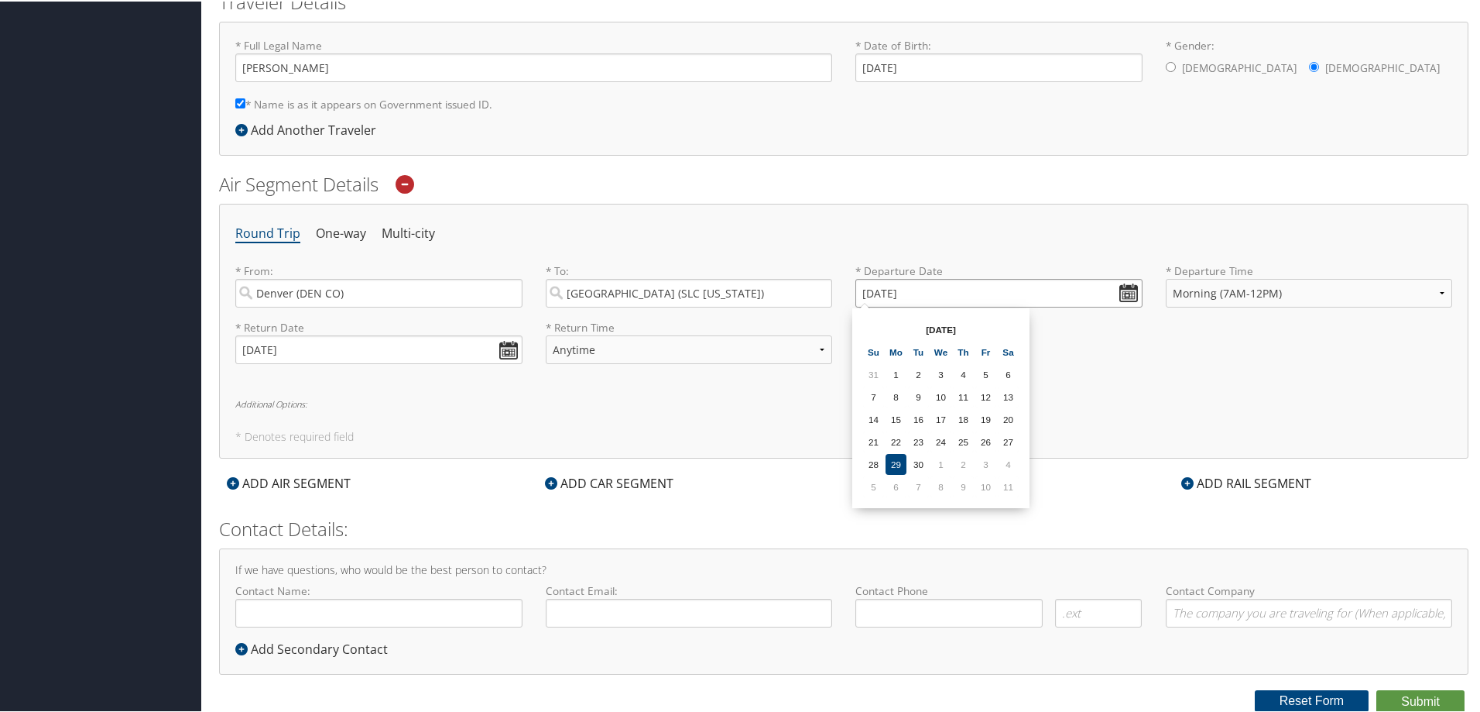
click at [890, 290] on input "10/10/2025" at bounding box center [999, 291] width 287 height 29
click at [1124, 288] on input "Invalid date" at bounding box center [999, 291] width 287 height 29
click at [999, 481] on td "11" at bounding box center [1008, 485] width 21 height 21
click at [889, 293] on input "10/11/2025" at bounding box center [999, 291] width 287 height 29
type input "Invalid date"
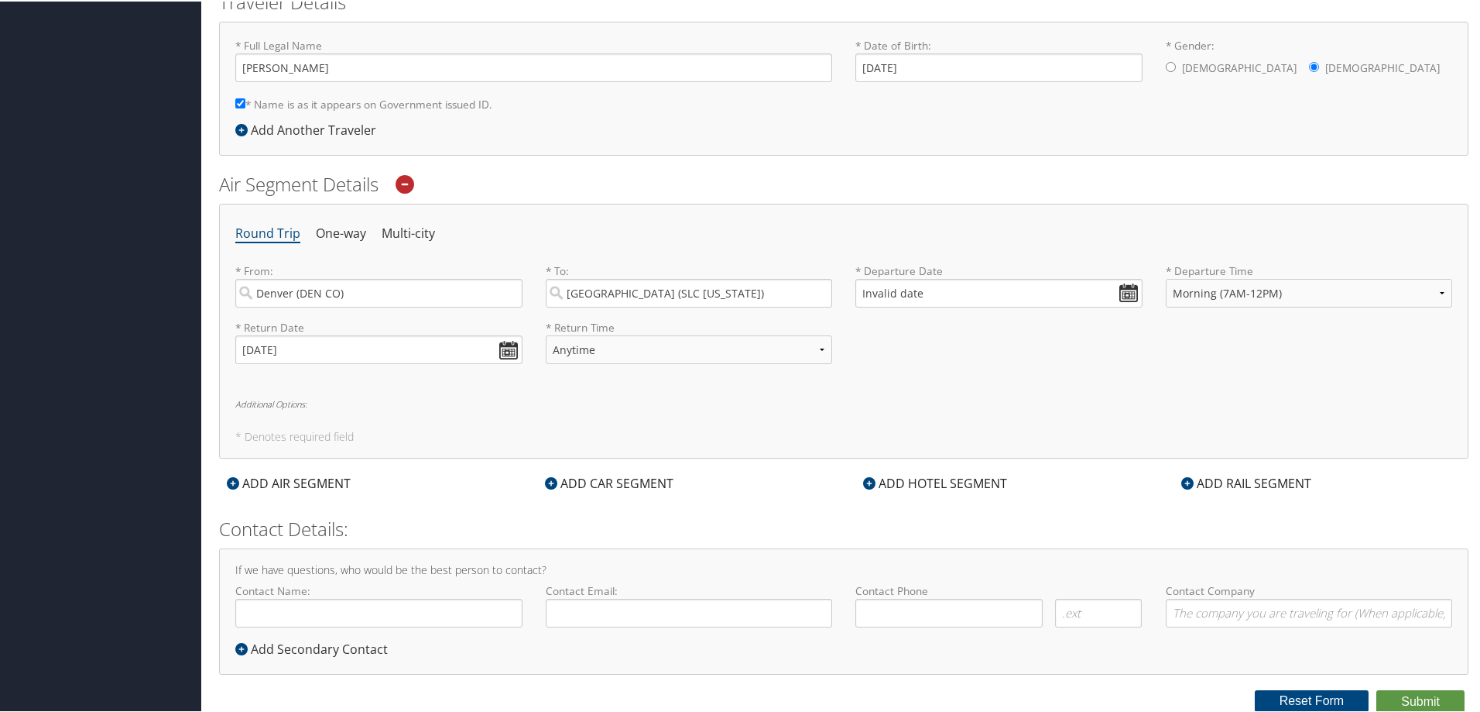
click at [1077, 400] on h6 "Additional Options:" at bounding box center [843, 402] width 1217 height 9
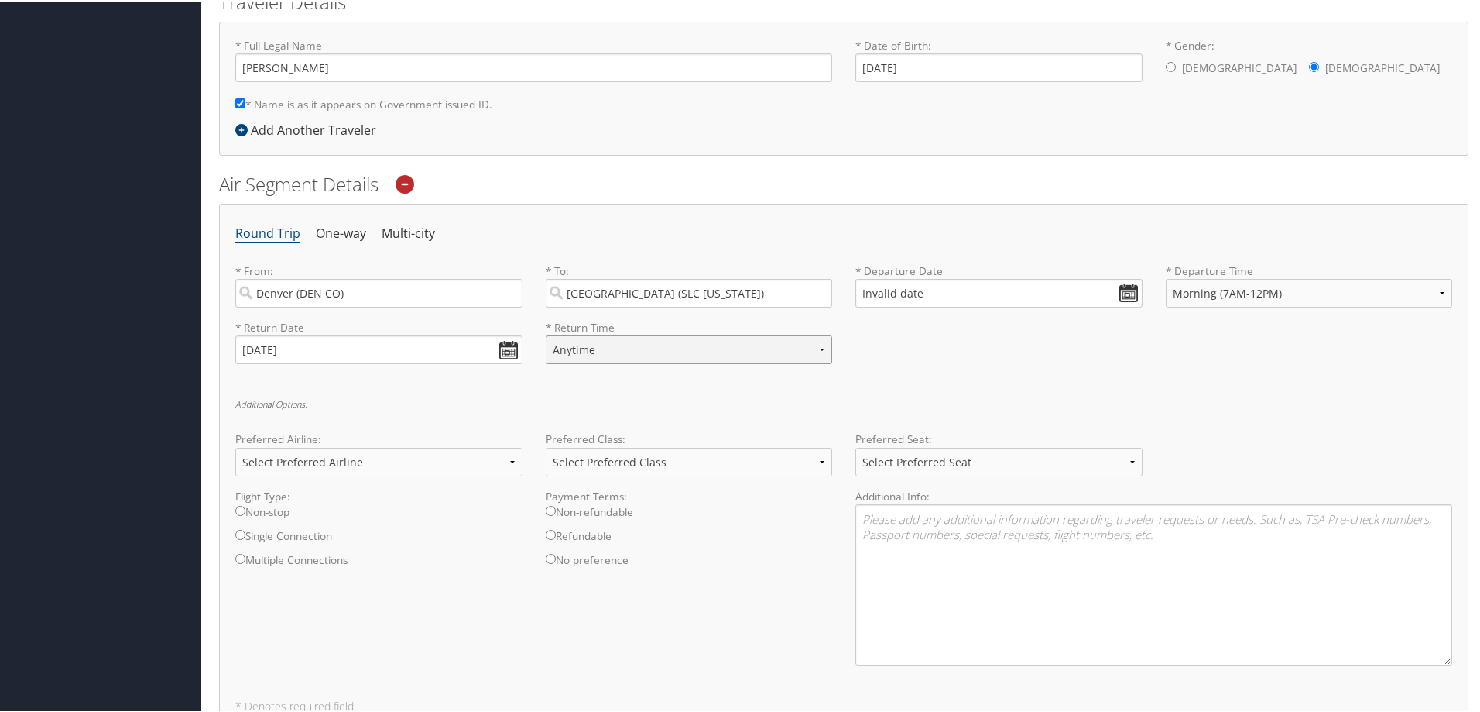
click at [818, 350] on select "Anytime Early Morning (5AM-7AM) Morning (7AM-12PM) Afternoon (12PM-5PM) Evening…" at bounding box center [689, 348] width 287 height 29
click at [990, 376] on div "Round Trip One-way Multi-city * From: Denver (DEN CO) Required * To: Salt Lake …" at bounding box center [844, 464] width 1250 height 524
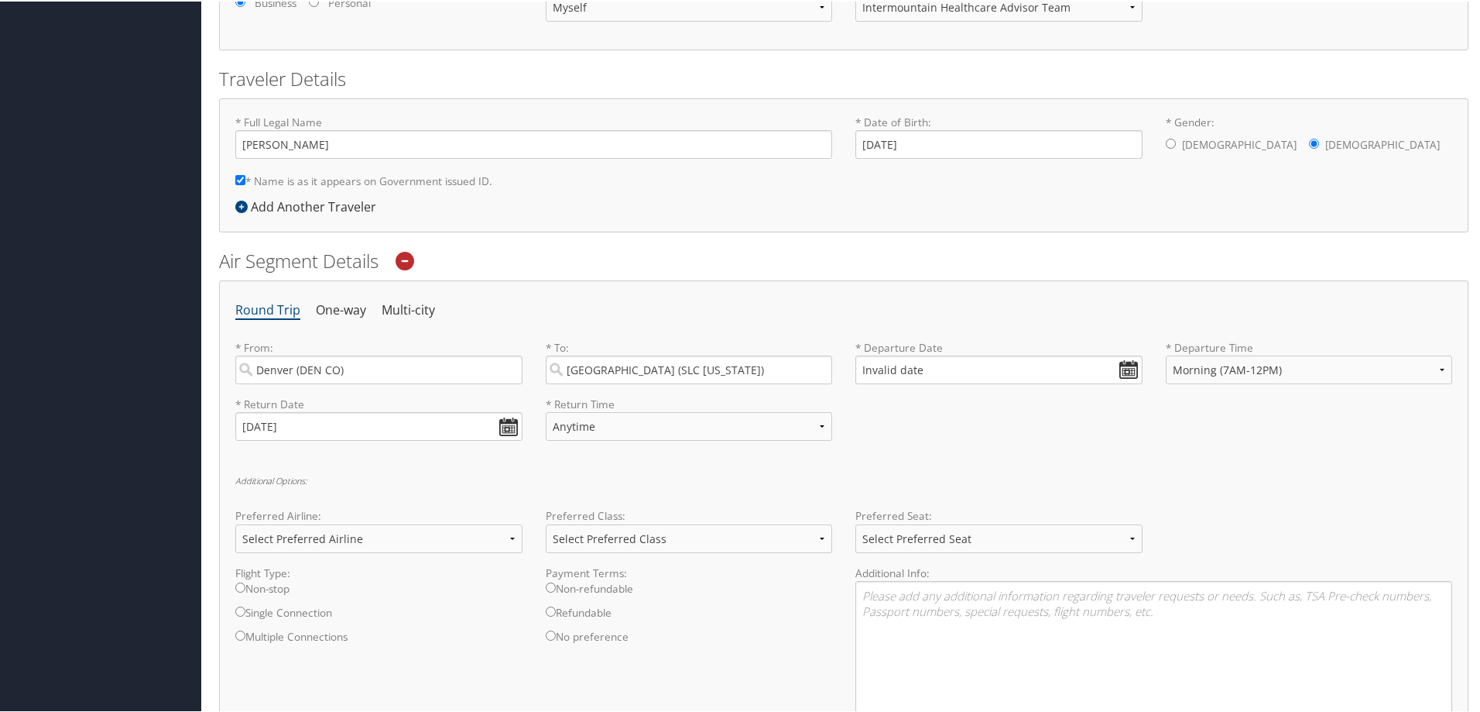
scroll to position [310, 0]
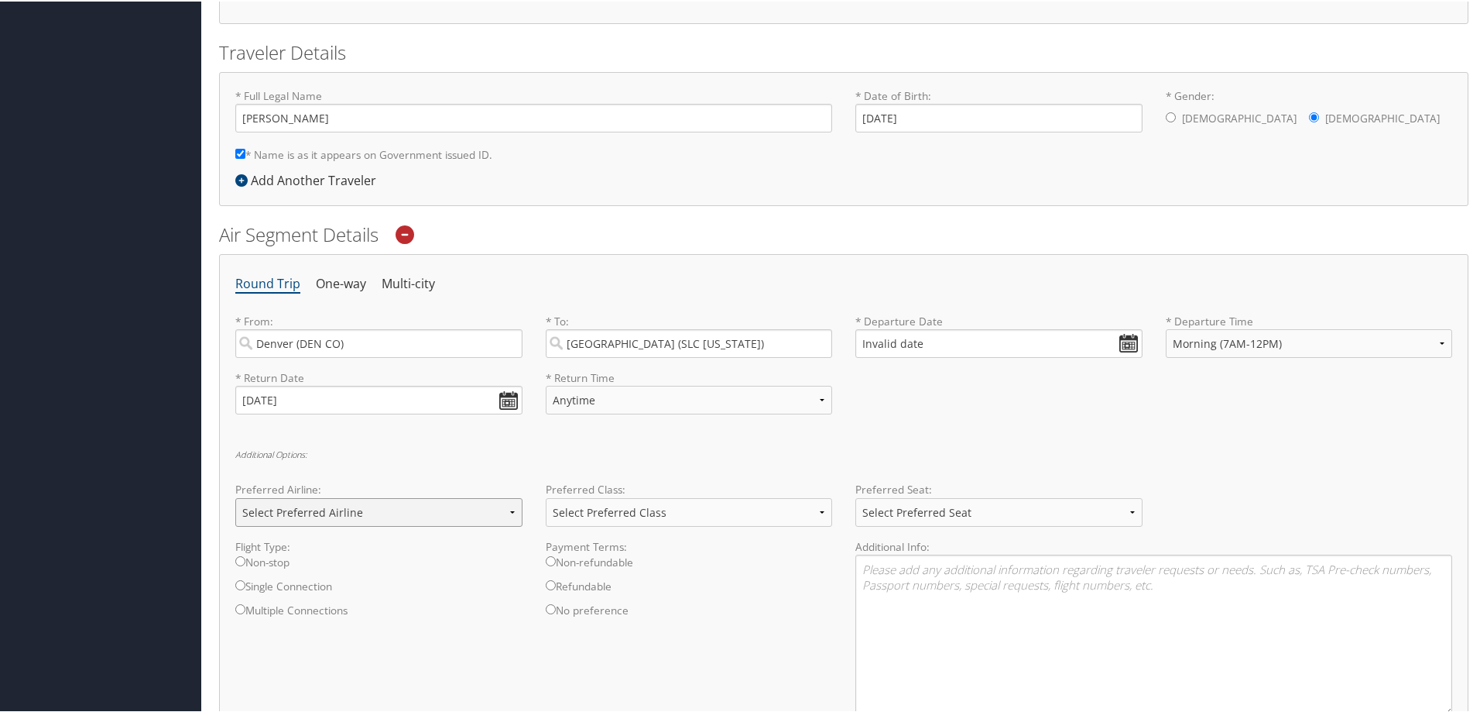
click at [507, 511] on select "Select Preferred Airline Delta United Airlines American Airlines Southwest Airl…" at bounding box center [378, 510] width 287 height 29
click at [235, 496] on select "Select Preferred Airline Delta United Airlines American Airlines Southwest Airl…" at bounding box center [378, 510] width 287 height 29
click at [508, 393] on input "10/24/2025" at bounding box center [378, 398] width 287 height 29
click at [489, 441] on div "Round Trip One-way Multi-city * From: Denver (DEN CO) Required * To: Salt Lake …" at bounding box center [844, 514] width 1250 height 524
click at [508, 510] on select "Select Preferred Airline Delta United Airlines American Airlines Southwest Airl…" at bounding box center [378, 510] width 287 height 29
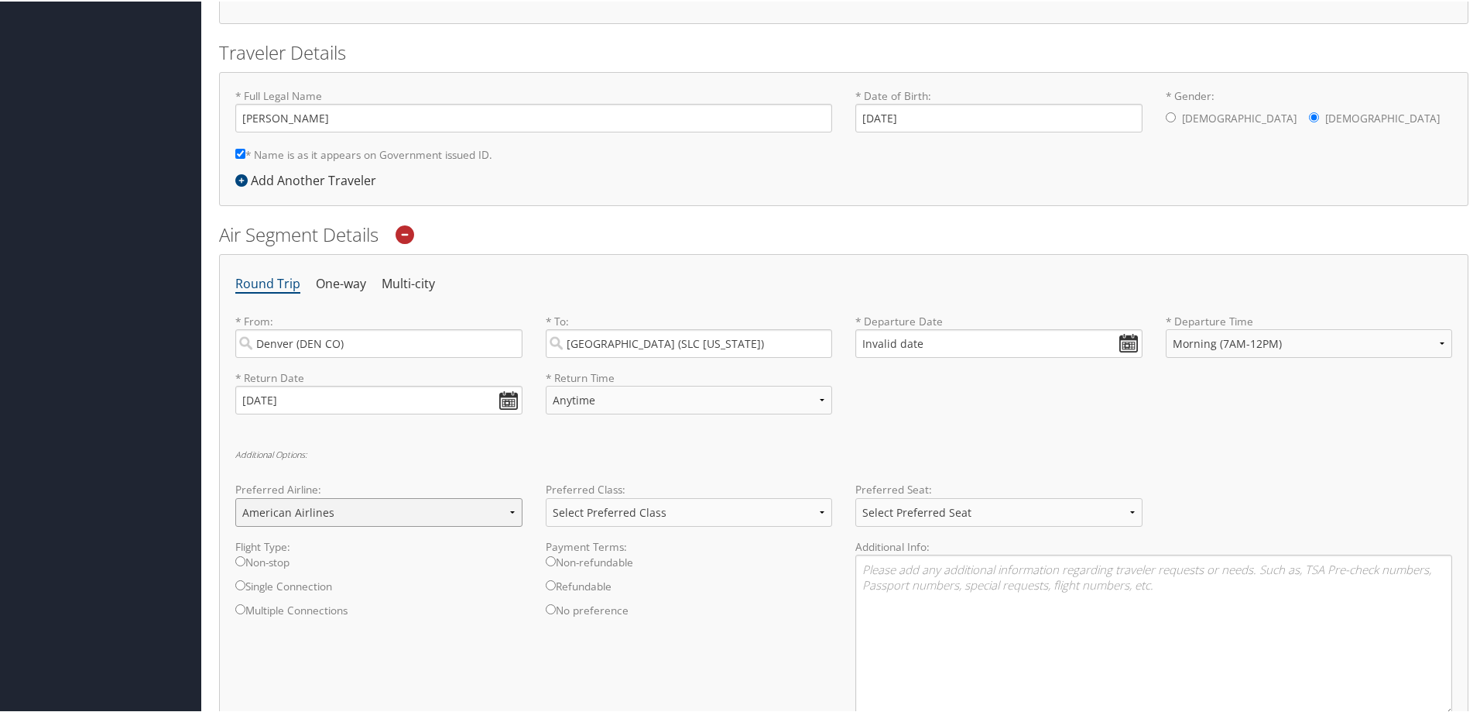
select select "United Airlines(UA)"
click at [235, 496] on select "Select Preferred Airline Delta United Airlines American Airlines Southwest Airl…" at bounding box center [378, 510] width 287 height 29
click at [511, 511] on select "Select Preferred Airline Delta United Airlines American Airlines Southwest Airl…" at bounding box center [378, 510] width 287 height 29
click at [698, 444] on div "Round Trip One-way Multi-city * From: Denver (DEN CO) Required * To: Salt Lake …" at bounding box center [844, 514] width 1250 height 524
click at [818, 506] on select "Select Preferred Class Economy Economy Plus Business First Class" at bounding box center [689, 510] width 287 height 29
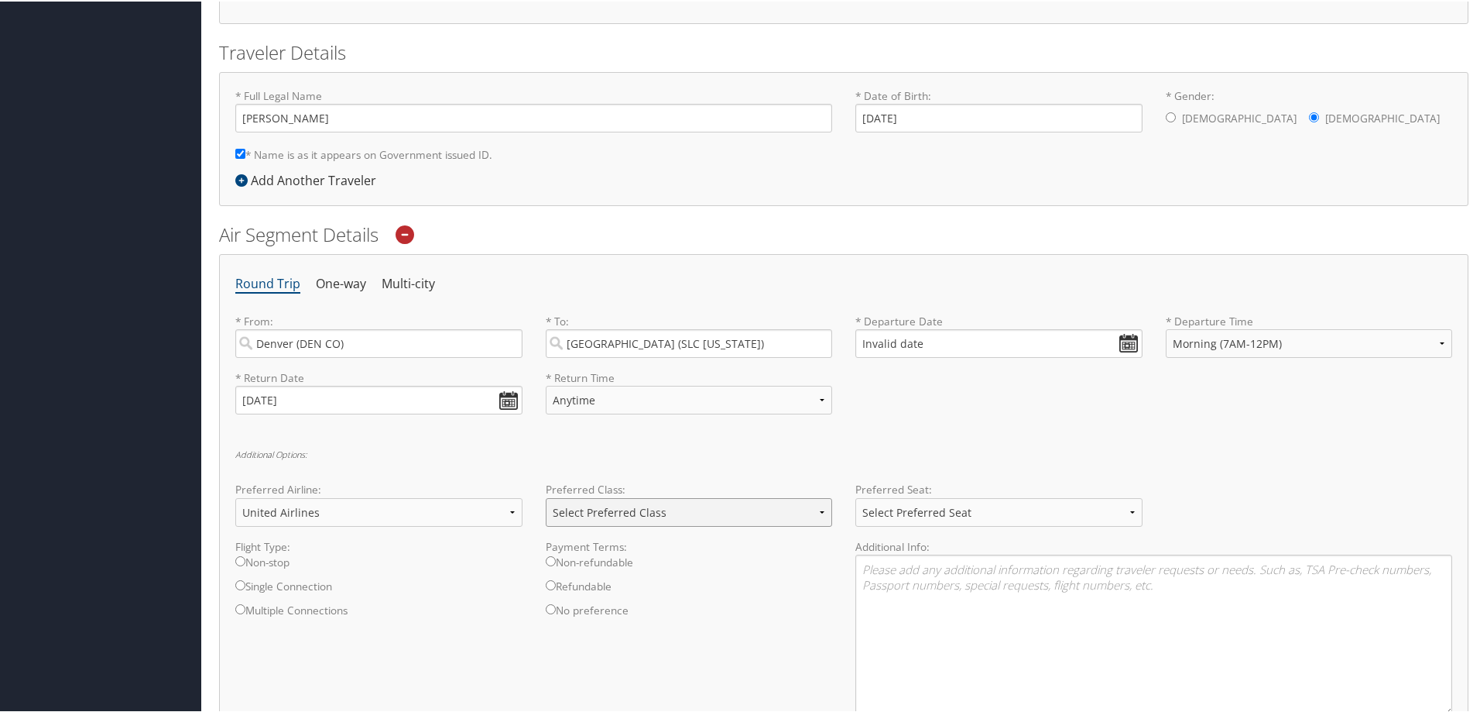
select select "Economy Plus"
click at [546, 496] on select "Select Preferred Class Economy Economy Plus Business First Class" at bounding box center [689, 510] width 287 height 29
click at [730, 461] on div "Additional Options: Preferred Airline: Select Preferred Airline Delta United Ai…" at bounding box center [843, 587] width 1217 height 278
click at [1130, 506] on select "Select Preferred Seat Aisle Window Middle" at bounding box center [999, 510] width 287 height 29
select select "Aisle"
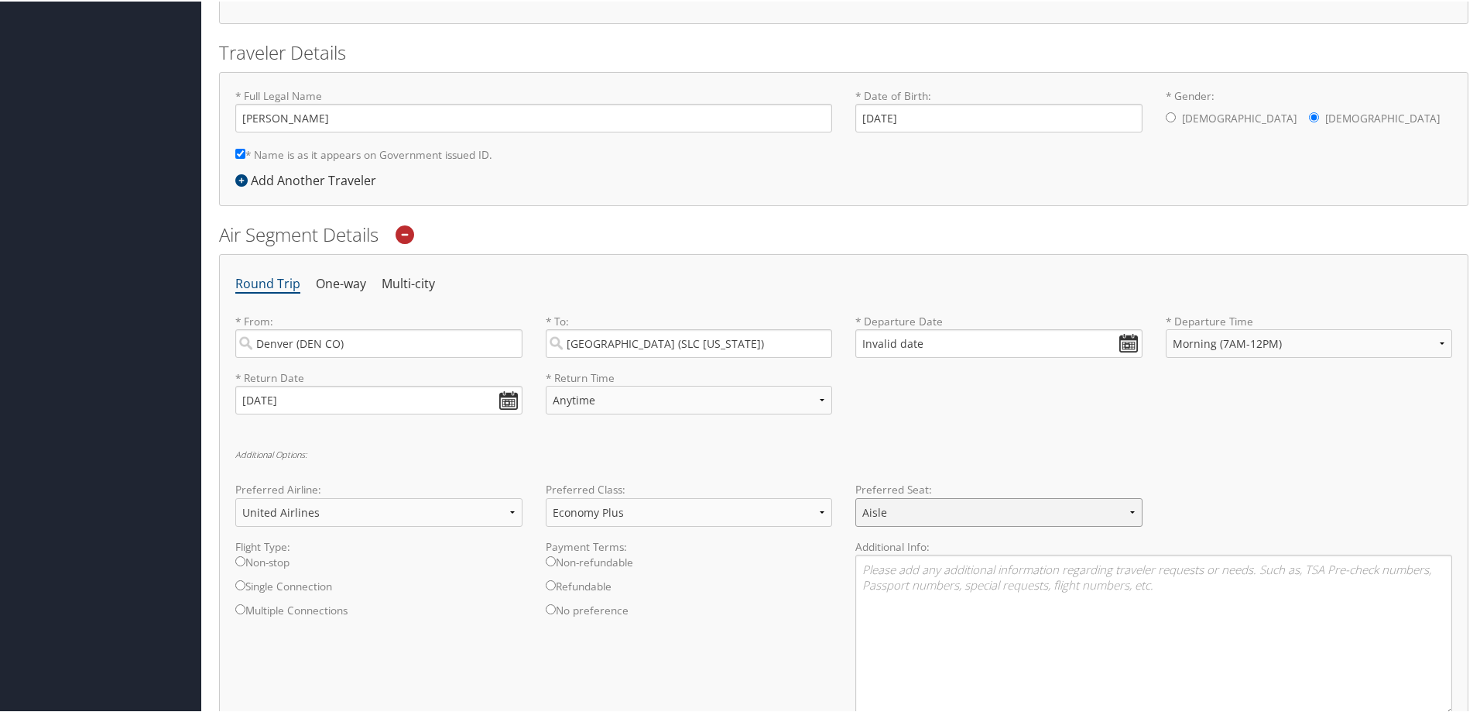
click at [856, 496] on select "Select Preferred Seat Aisle Window Middle" at bounding box center [999, 510] width 287 height 29
click at [1000, 437] on div "Round Trip One-way Multi-city * From: Denver (DEN CO) Required * To: Salt Lake …" at bounding box center [844, 514] width 1250 height 524
click at [238, 559] on input "Non-stop" at bounding box center [240, 559] width 10 height 10
radio input "true"
click at [698, 631] on div "Flight Type: Non-stop Single Connection Multiple Connections Payment Terms: Non…" at bounding box center [844, 631] width 1240 height 189
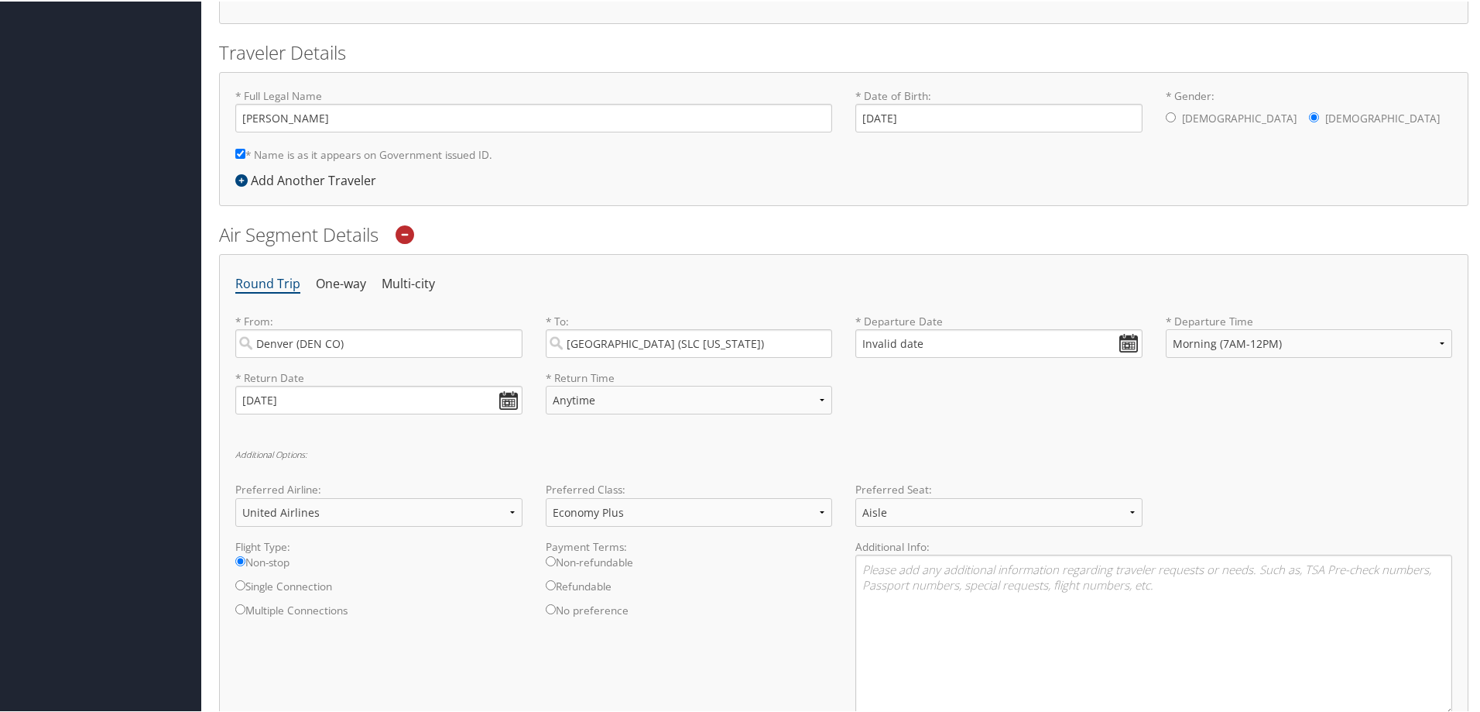
click at [968, 421] on div "* Return Date 10/24/2025 Dates must be valid * Return Time Anytime Early Mornin…" at bounding box center [844, 397] width 1240 height 57
click at [1123, 331] on input "Invalid date" at bounding box center [999, 342] width 287 height 29
click at [1117, 338] on input "Invalid date" at bounding box center [999, 342] width 287 height 29
click at [918, 509] on td "30" at bounding box center [918, 513] width 21 height 21
type input "09/30/2025"
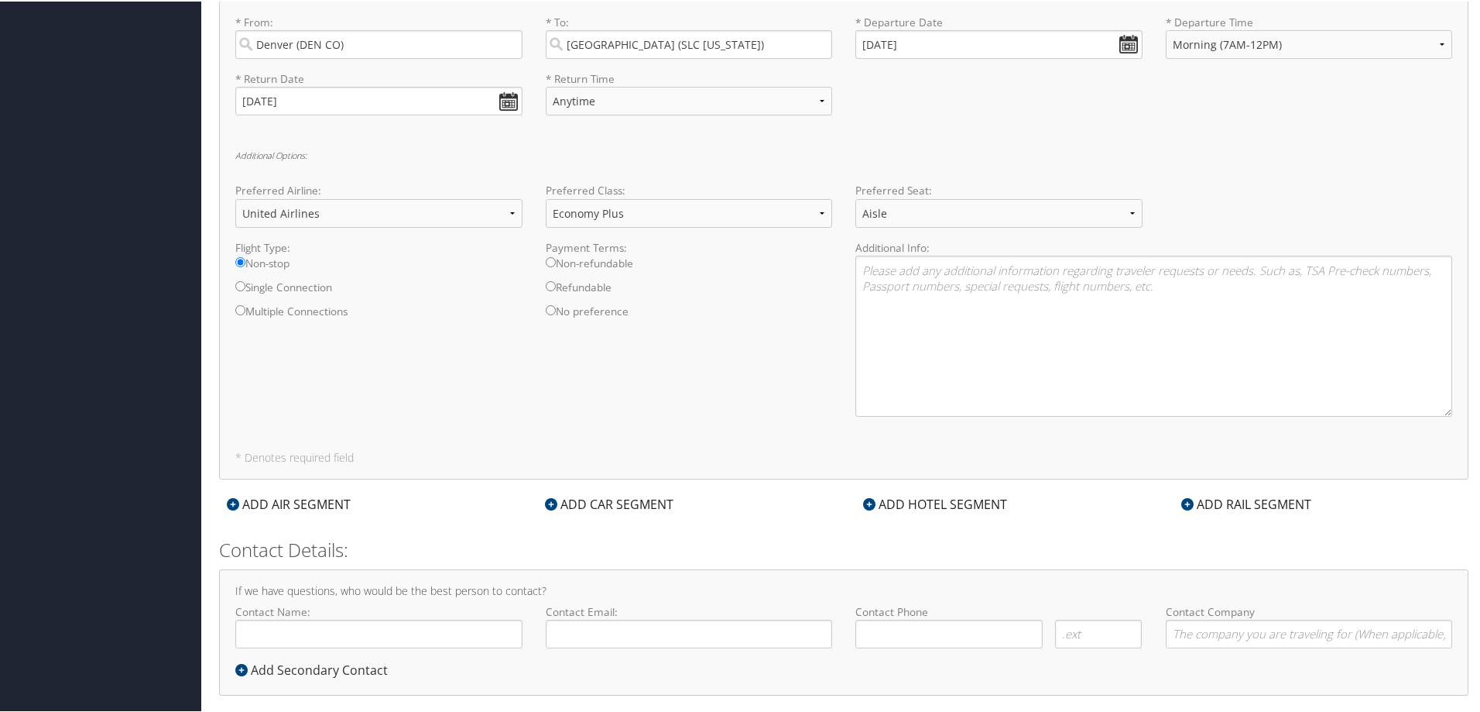
scroll to position [630, 0]
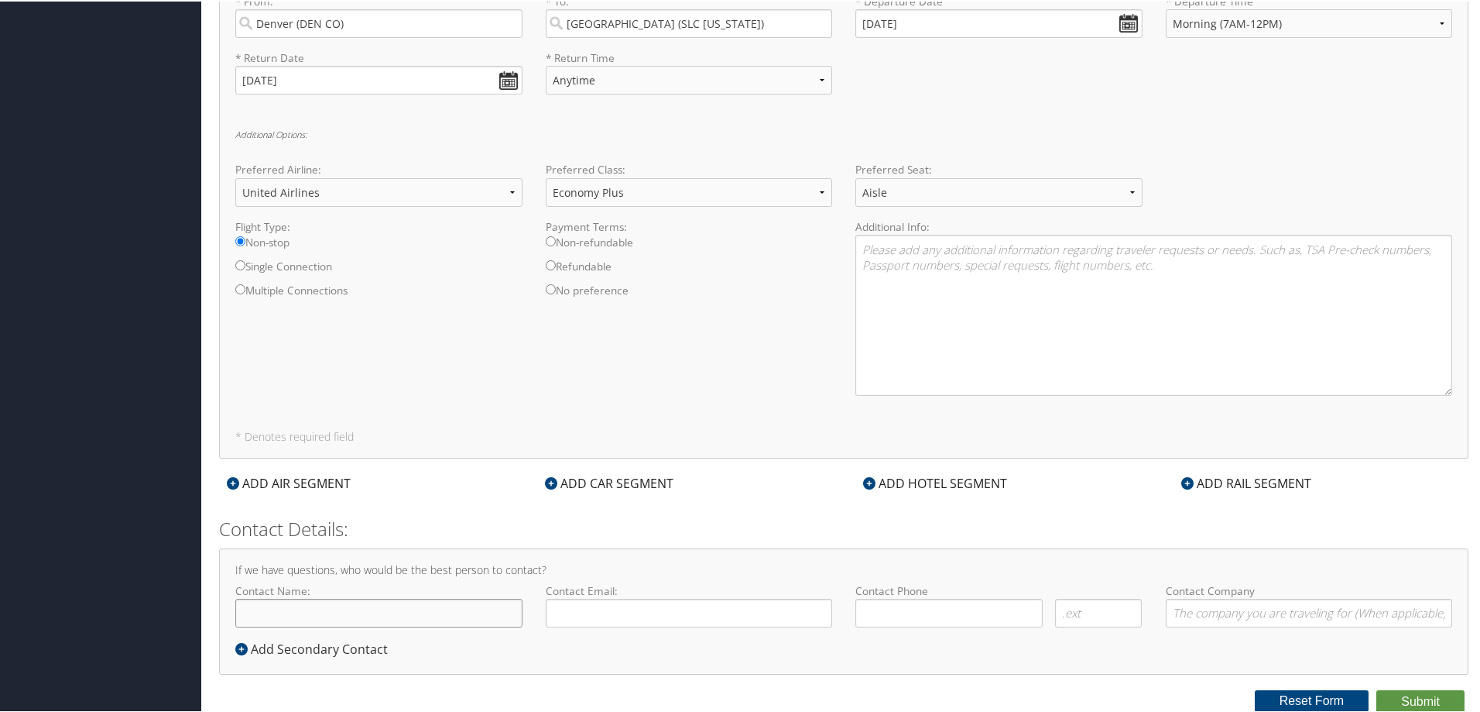
click at [302, 606] on input "Contact Name:" at bounding box center [378, 611] width 287 height 29
type input "[PERSON_NAME]"
type input "alcornjuliee@gmail.com"
type input "( ) -"
type input "Mount Saint Vincent Intermountain Health"
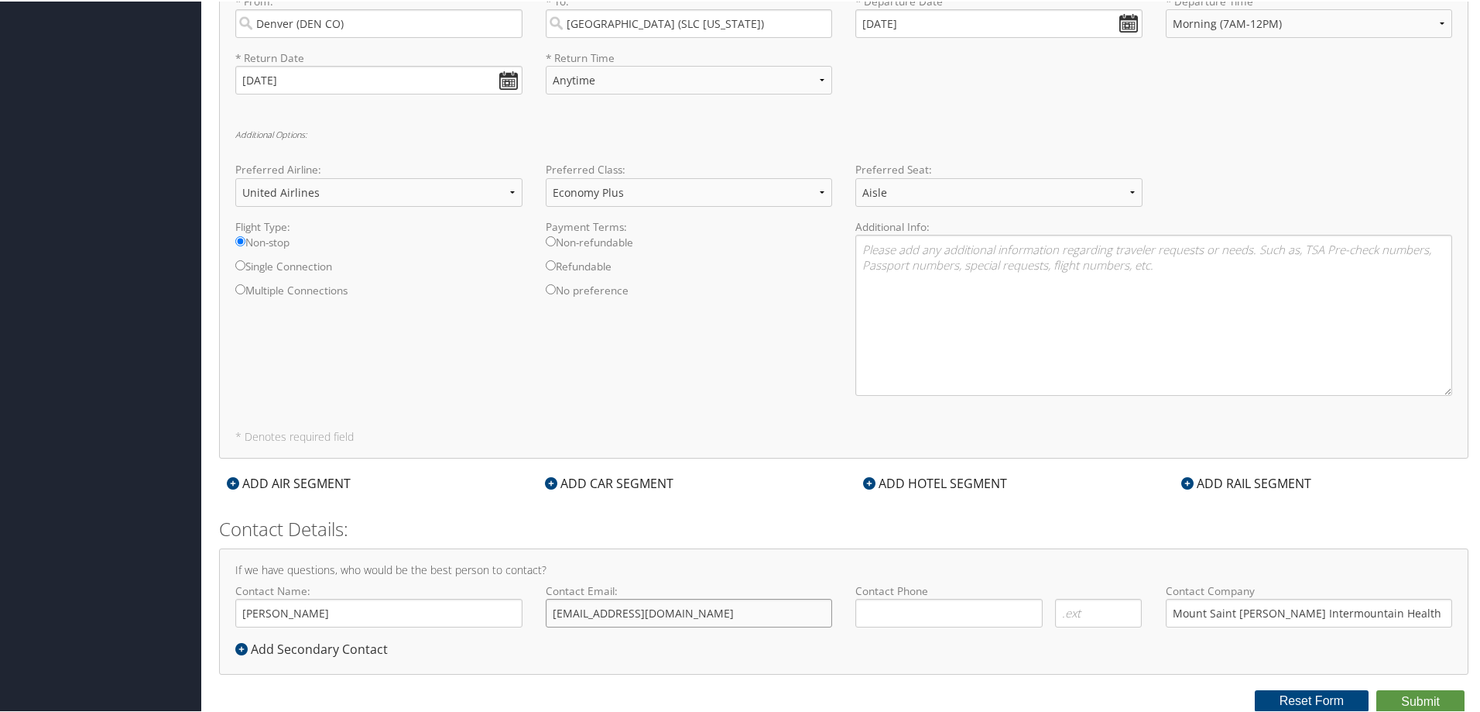
click at [705, 614] on input "alcornjuliee@gmail.com" at bounding box center [689, 611] width 287 height 29
type input "a"
type input "julie.alcorn@imail.org"
click at [880, 614] on input "( ) -" at bounding box center [949, 611] width 187 height 29
type input "(303) 257-2373"
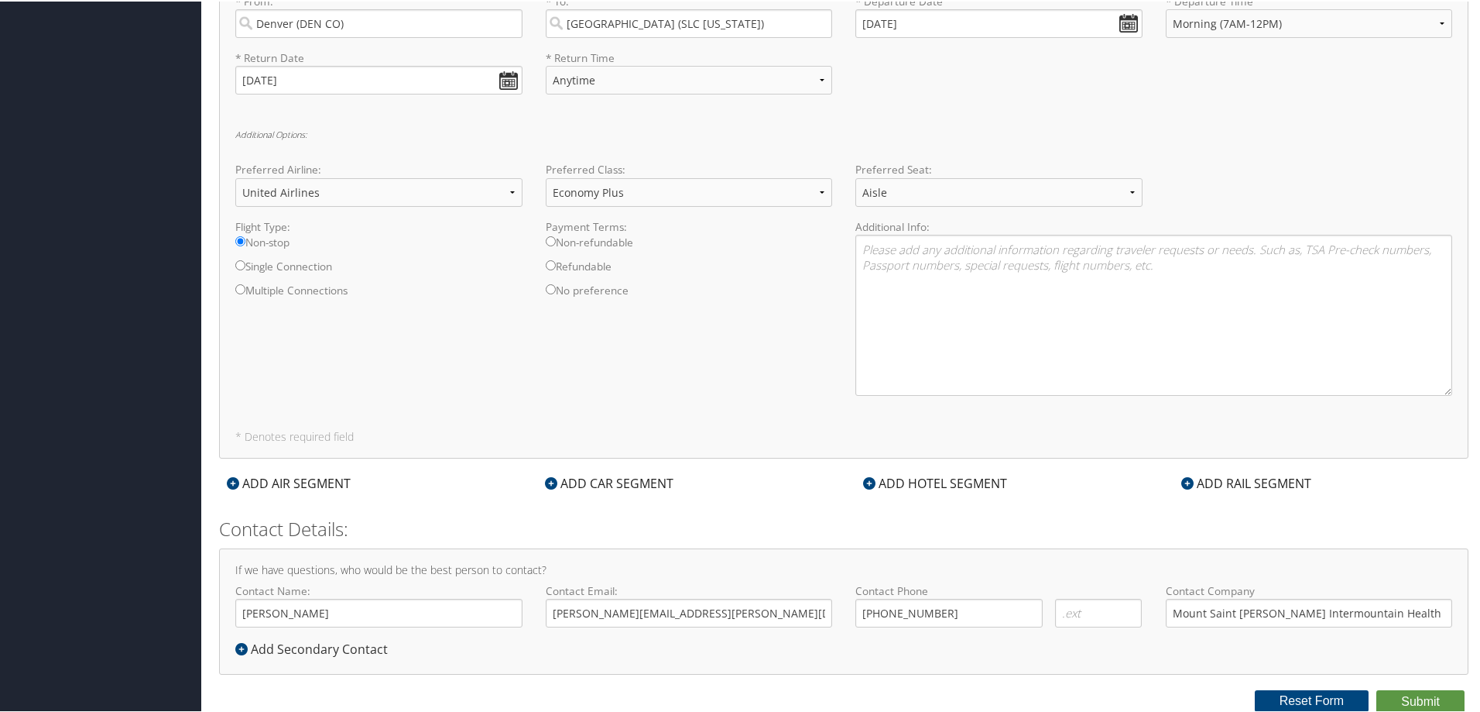
click at [1068, 557] on div "If we have questions, who would be the best person to contact? Contact Name: Ju…" at bounding box center [844, 610] width 1250 height 126
click at [1204, 648] on div "If we have questions, who would be the best person to contact? Contact Name: Ju…" at bounding box center [844, 610] width 1250 height 126
click at [1048, 664] on div "If we have questions, who would be the best person to contact? Contact Name: Ju…" at bounding box center [844, 610] width 1250 height 126
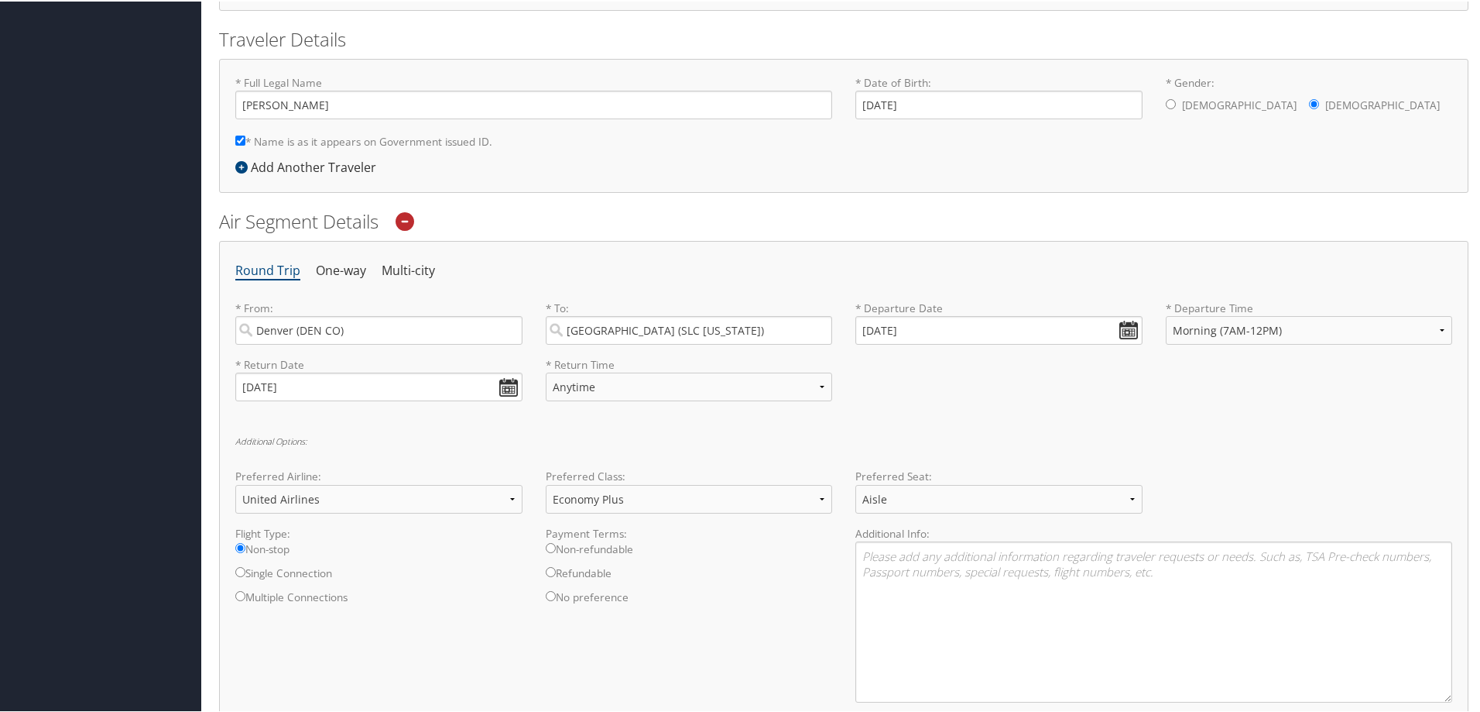
scroll to position [320, 0]
click at [544, 253] on div "Round Trip One-way Multi-city * From: Denver (DEN CO) Required * To: Salt Lake …" at bounding box center [844, 504] width 1250 height 524
click at [877, 330] on input "09/30/2025" at bounding box center [999, 331] width 287 height 29
click at [1121, 332] on input "Invalid date" at bounding box center [999, 331] width 287 height 29
click at [983, 529] on td "10" at bounding box center [986, 525] width 21 height 21
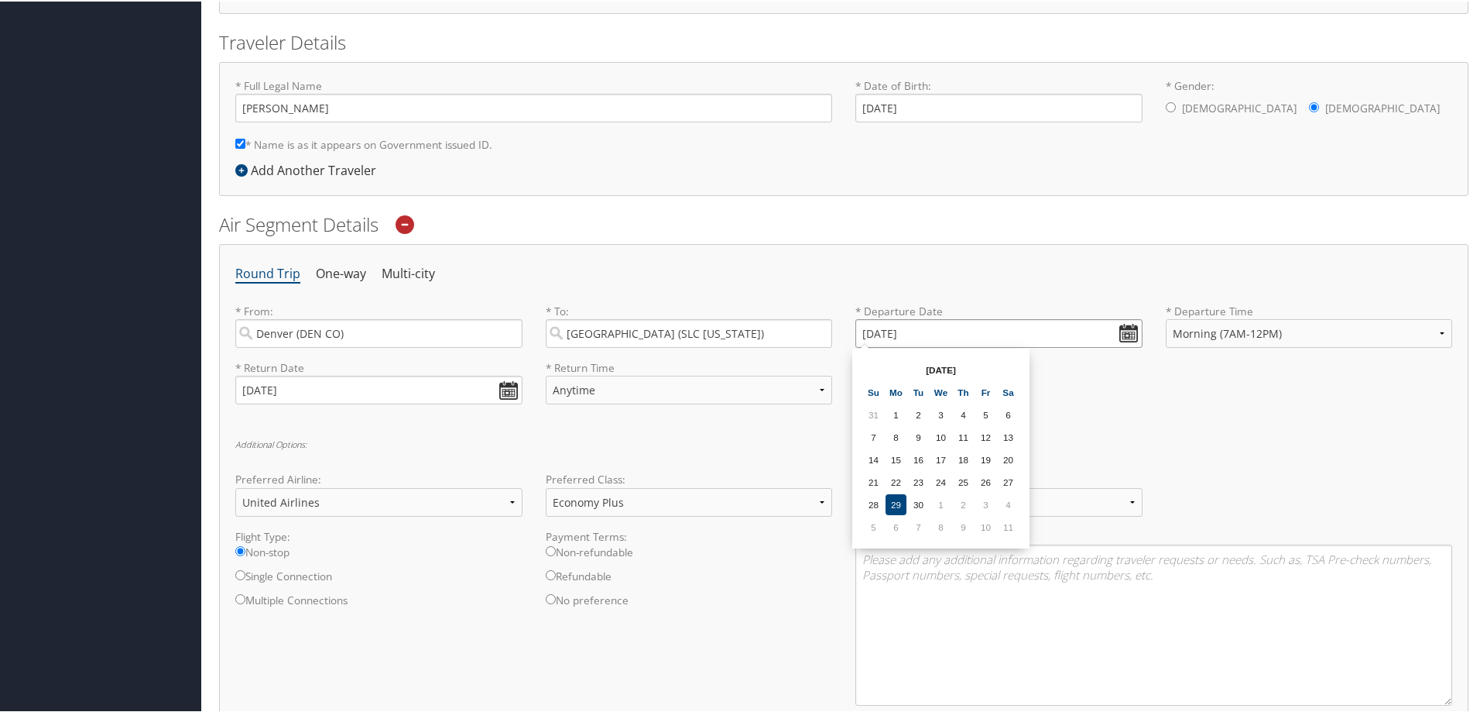
click at [887, 332] on input "10/10/2025" at bounding box center [999, 331] width 287 height 29
click at [1127, 328] on input "Invalid date" at bounding box center [999, 331] width 287 height 29
click at [1086, 398] on div "* Return Date 10/24/2025 Dates must be valid * Return Time Anytime Early Mornin…" at bounding box center [844, 387] width 1240 height 57
click at [912, 328] on input "Invalid date" at bounding box center [999, 331] width 287 height 29
click at [991, 522] on td "10" at bounding box center [986, 525] width 21 height 21
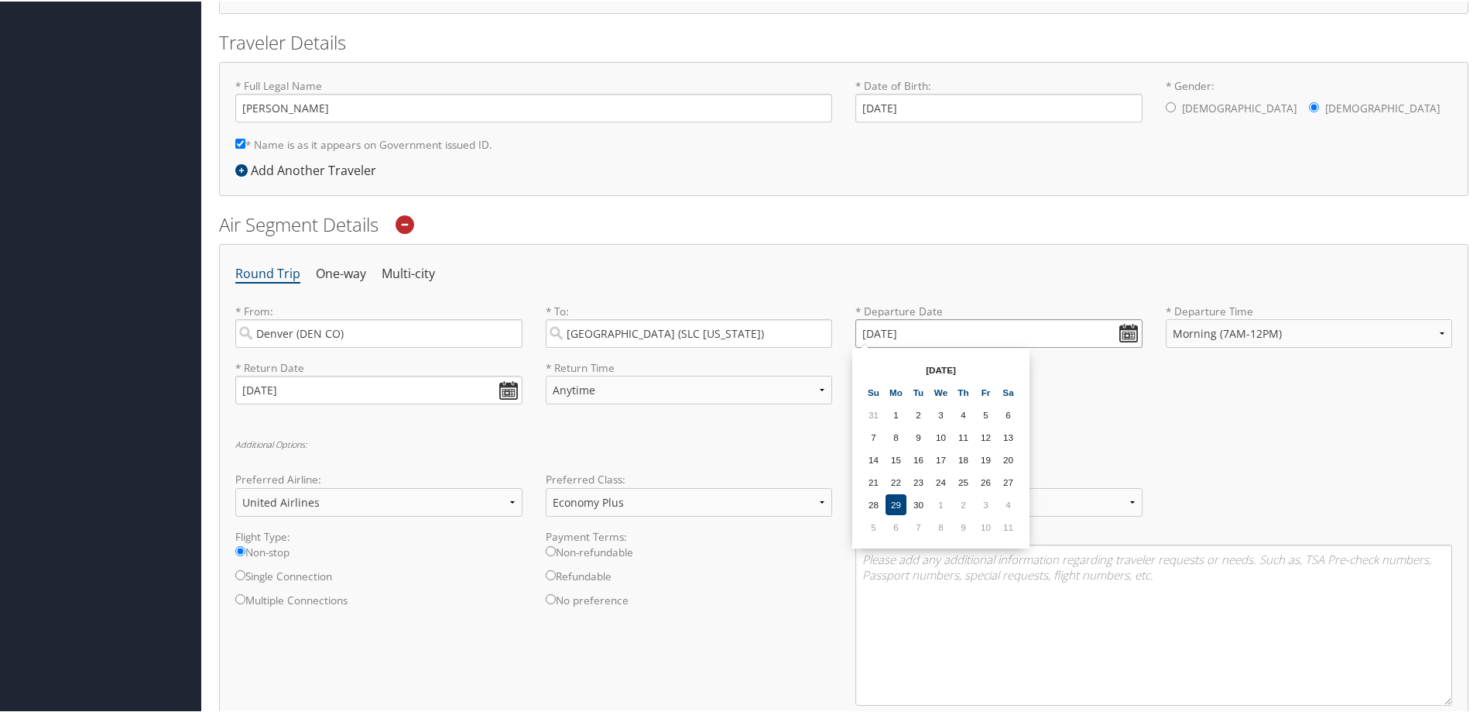
click at [973, 328] on input "10/10/2025" at bounding box center [999, 331] width 287 height 29
click at [1082, 442] on h6 "Additional Options:" at bounding box center [843, 442] width 1217 height 9
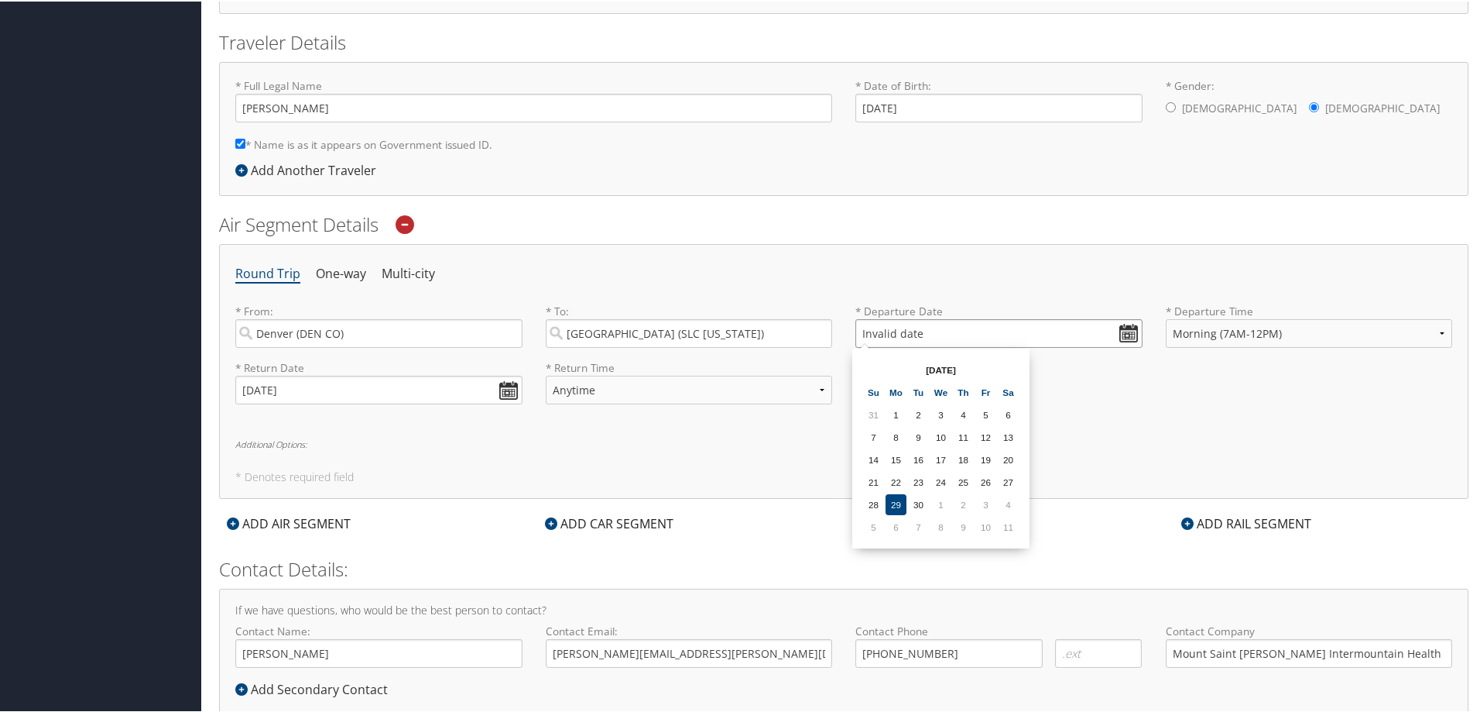
click at [1120, 329] on input "Invalid date" at bounding box center [999, 331] width 287 height 29
click at [1113, 463] on div "Round Trip One-way Multi-city * From: Denver (DEN CO) Required * To: Salt Lake …" at bounding box center [844, 369] width 1250 height 255
click at [1436, 328] on select "Anytime Early Morning (5AM-7AM) Morning (7AM-12PM) Afternoon (12PM-5PM) Evening…" at bounding box center [1309, 331] width 287 height 29
click at [1307, 424] on div "Round Trip One-way Multi-city * From: Denver (DEN CO) Required * To: Salt Lake …" at bounding box center [844, 369] width 1250 height 255
click at [1130, 327] on input "Invalid date" at bounding box center [999, 331] width 287 height 29
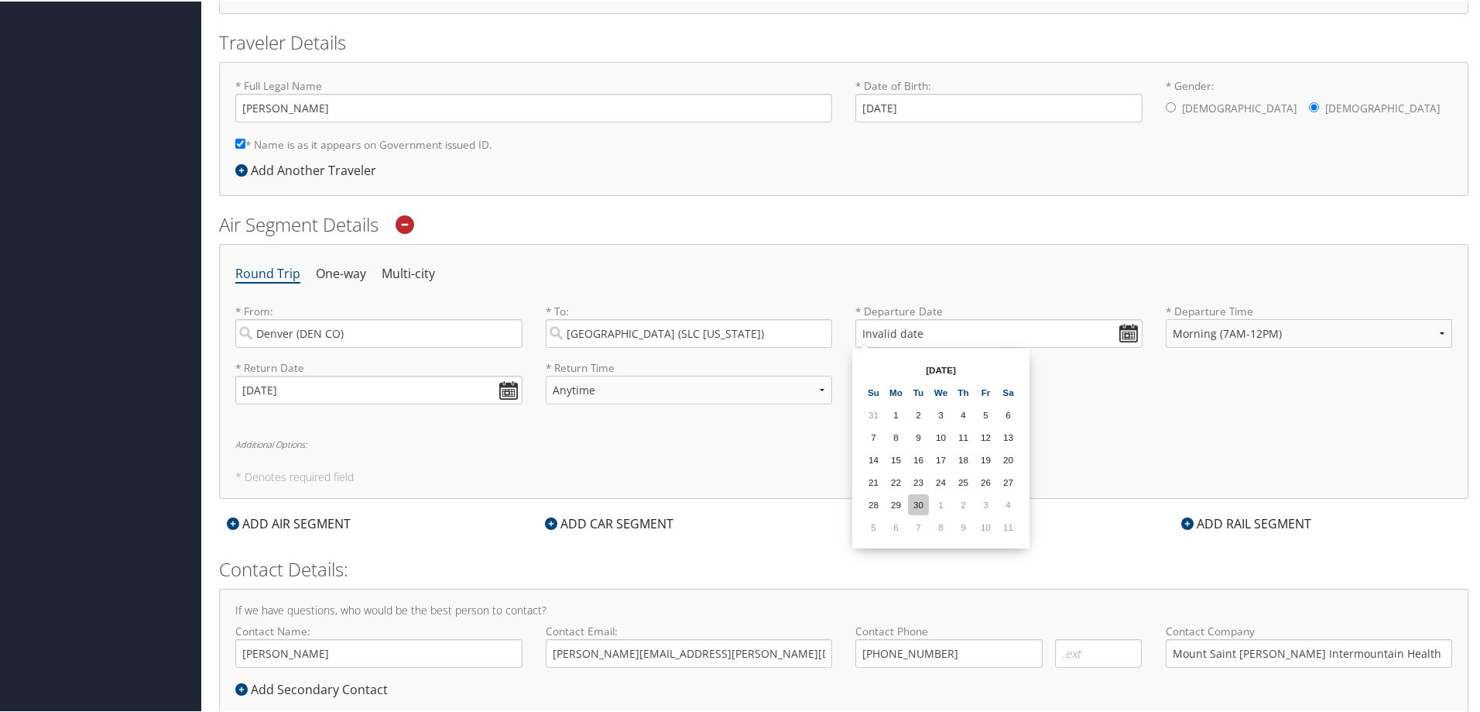
click at [919, 493] on td "30" at bounding box center [918, 502] width 21 height 21
click at [1127, 336] on input "09/30/2025" at bounding box center [999, 331] width 287 height 29
click at [983, 520] on td "10" at bounding box center [986, 525] width 21 height 21
type input "10/10/2025"
click at [1051, 444] on h6 "Additional Options:" at bounding box center [843, 442] width 1217 height 9
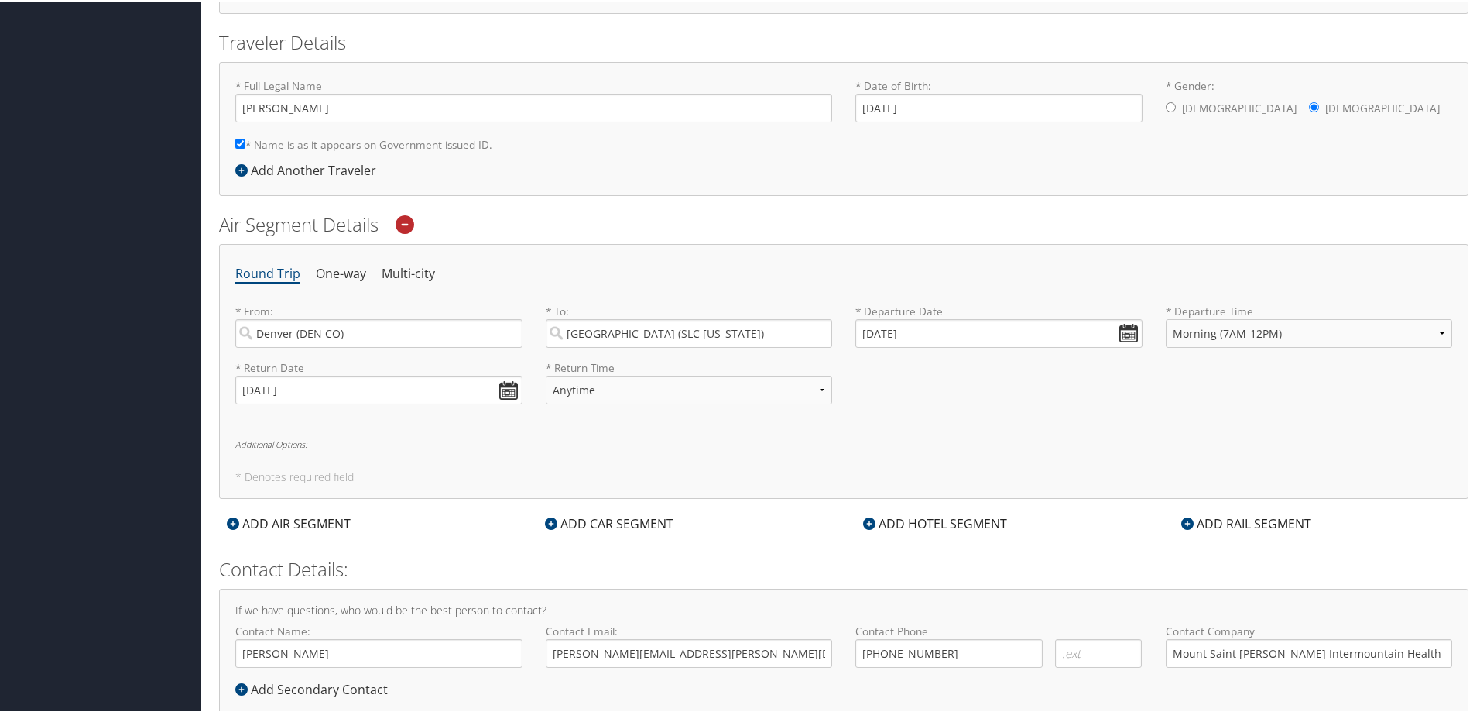
select select "United Airlines(UA)"
select select "Economy Plus"
select select "Aisle"
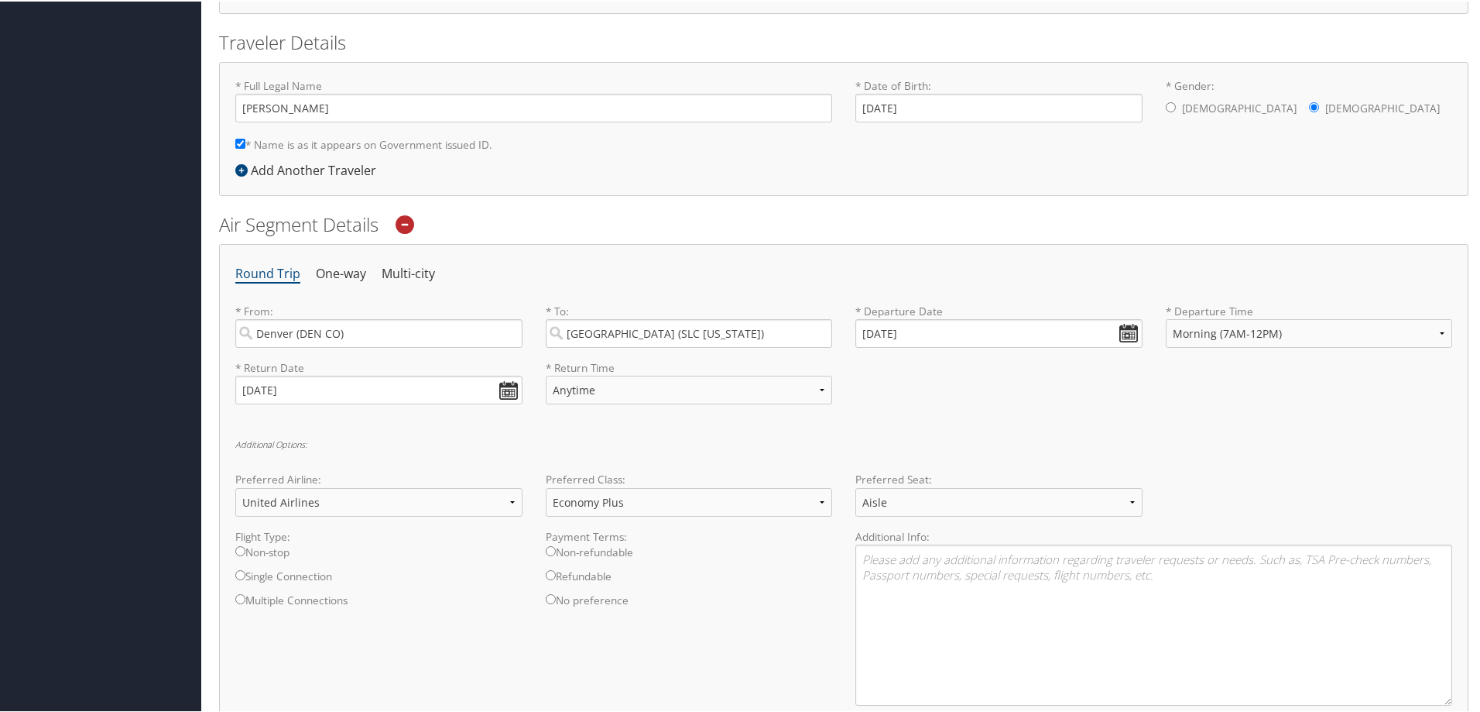
drag, startPoint x: 650, startPoint y: 150, endPoint x: 626, endPoint y: 169, distance: 29.7
click at [650, 152] on div "* Full Legal Name Julie Eileen Alcorn * Name is as it appears on Government iss…" at bounding box center [534, 118] width 620 height 83
click at [274, 273] on li "Round Trip" at bounding box center [267, 273] width 65 height 28
click at [1128, 331] on input "10/10/2025" at bounding box center [999, 331] width 287 height 29
click at [1106, 421] on div "Round Trip One-way Multi-city * From: Denver (DEN CO) Required * To: Salt Lake …" at bounding box center [844, 504] width 1250 height 524
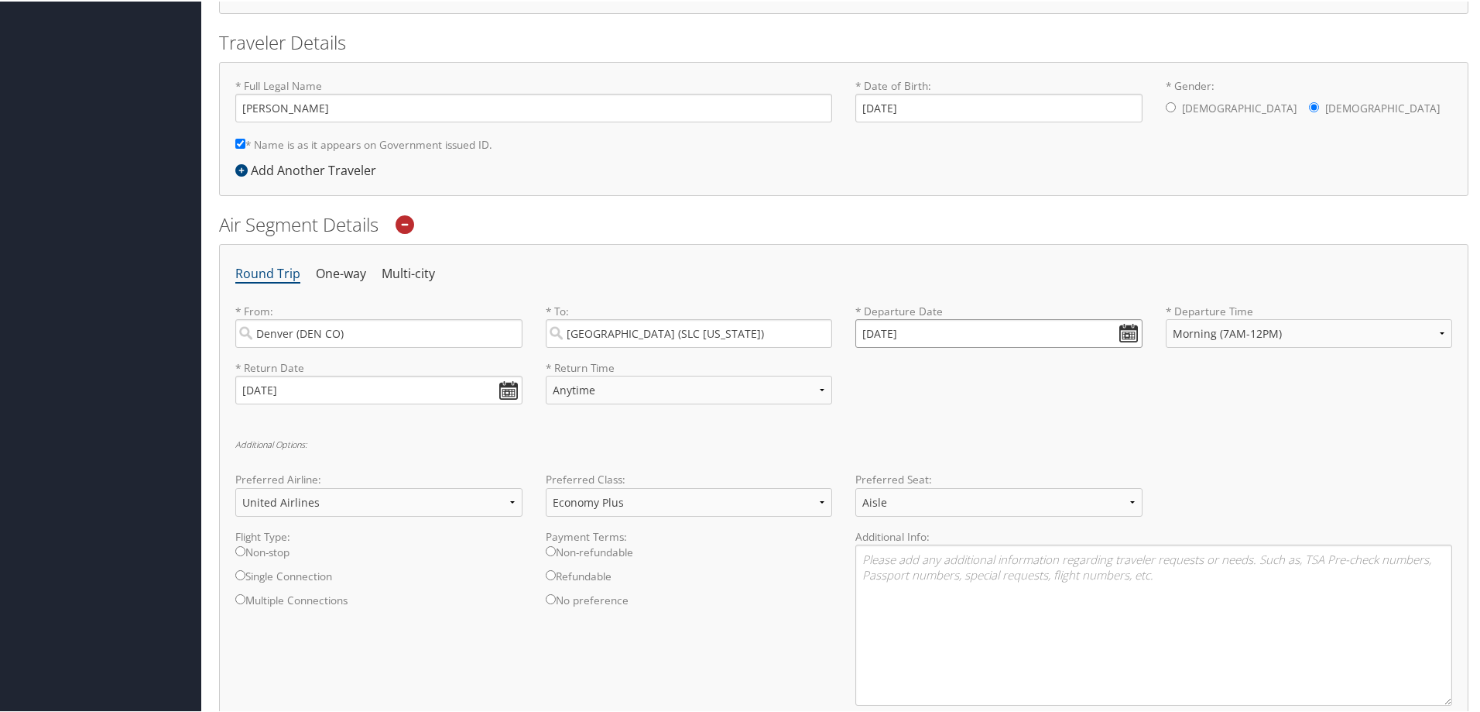
click at [928, 332] on input "10/10/2025" at bounding box center [999, 331] width 287 height 29
click at [1059, 422] on div "Round Trip One-way Multi-city * From: Denver (DEN CO) Required * To: Salt Lake …" at bounding box center [844, 504] width 1250 height 524
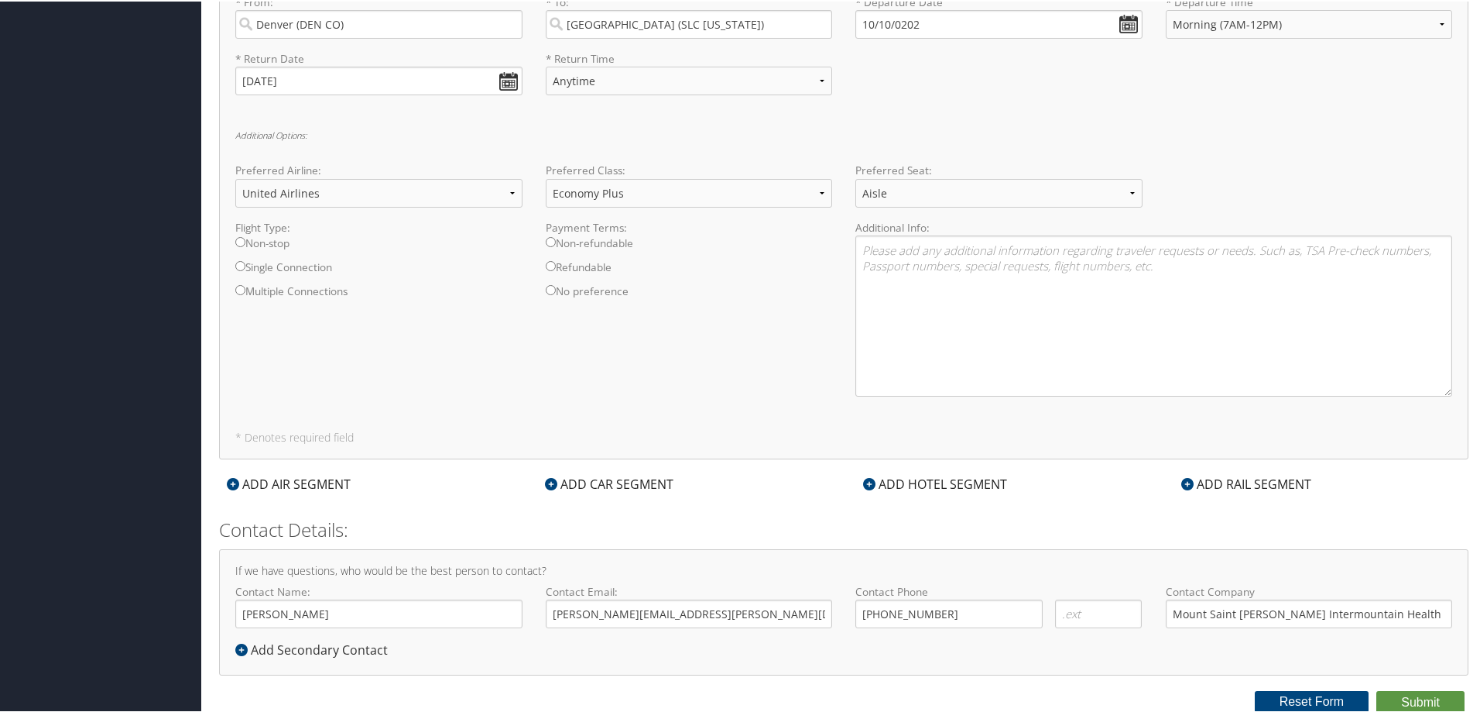
scroll to position [630, 0]
click at [1000, 669] on div "If we have questions, who would be the best person to contact? Contact Name: Ju…" at bounding box center [844, 610] width 1250 height 126
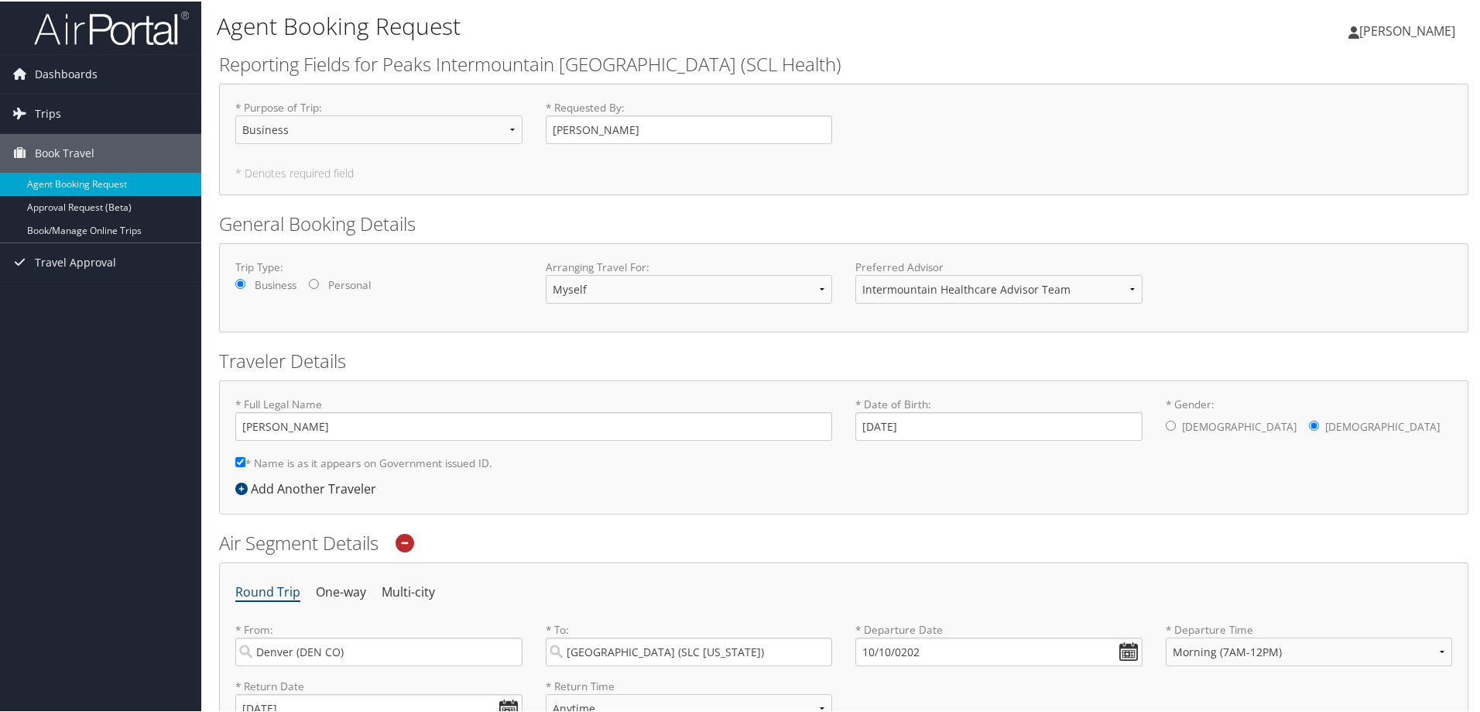
scroll to position [0, 0]
click at [472, 291] on div "Trip Type: Business Personal" at bounding box center [379, 280] width 310 height 42
click at [643, 458] on div "* Full Legal Name Julie Eileen Alcorn * Name is as it appears on Government iss…" at bounding box center [534, 437] width 620 height 83
click at [691, 483] on div "* Full Legal Name Julie Eileen Alcorn * Name is as it appears on Government iss…" at bounding box center [844, 447] width 1250 height 134
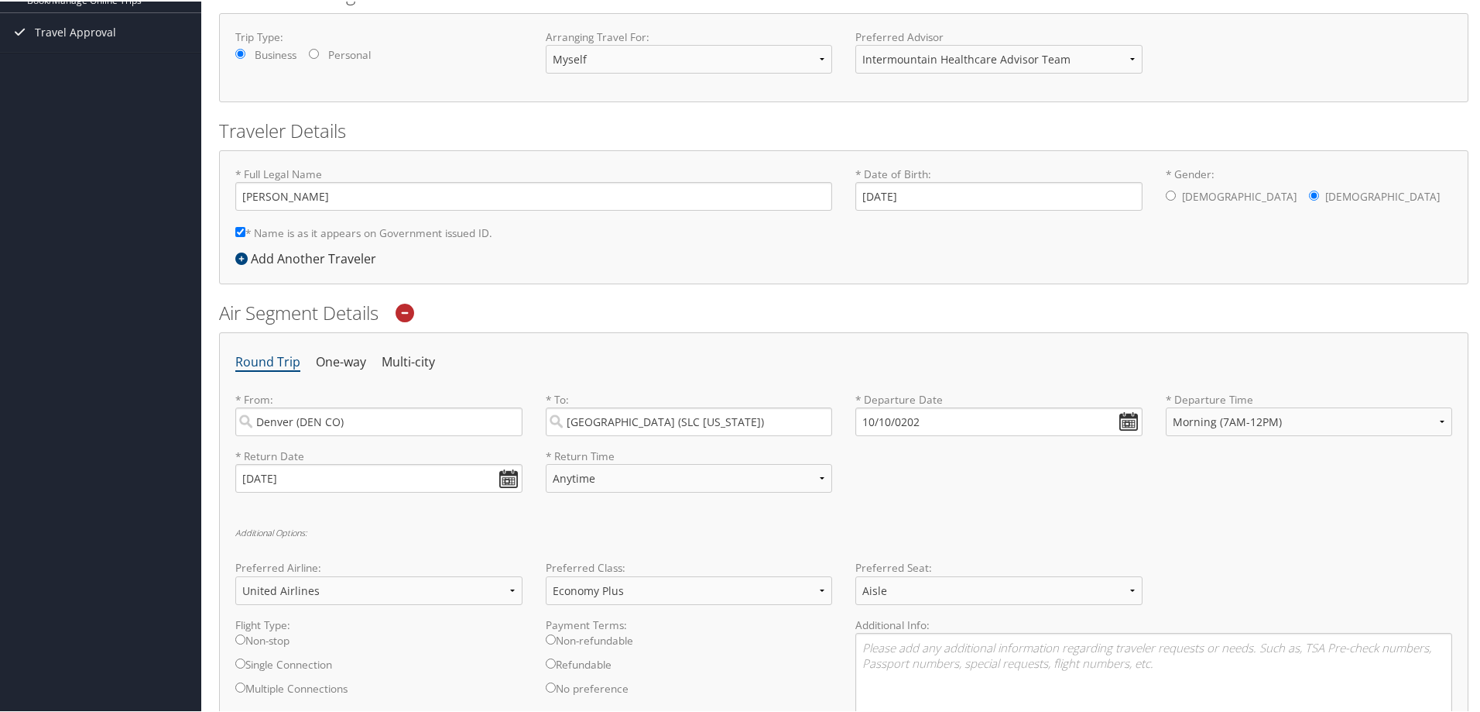
scroll to position [232, 0]
click at [664, 513] on div "Round Trip One-way Multi-city * From: Denver (DEN CO) Required * To: Salt Lake …" at bounding box center [844, 592] width 1250 height 524
click at [888, 415] on input "10/10/0202" at bounding box center [999, 419] width 287 height 29
click at [1119, 414] on input "Invalid date" at bounding box center [999, 419] width 287 height 29
click at [916, 593] on td "30" at bounding box center [918, 590] width 21 height 21
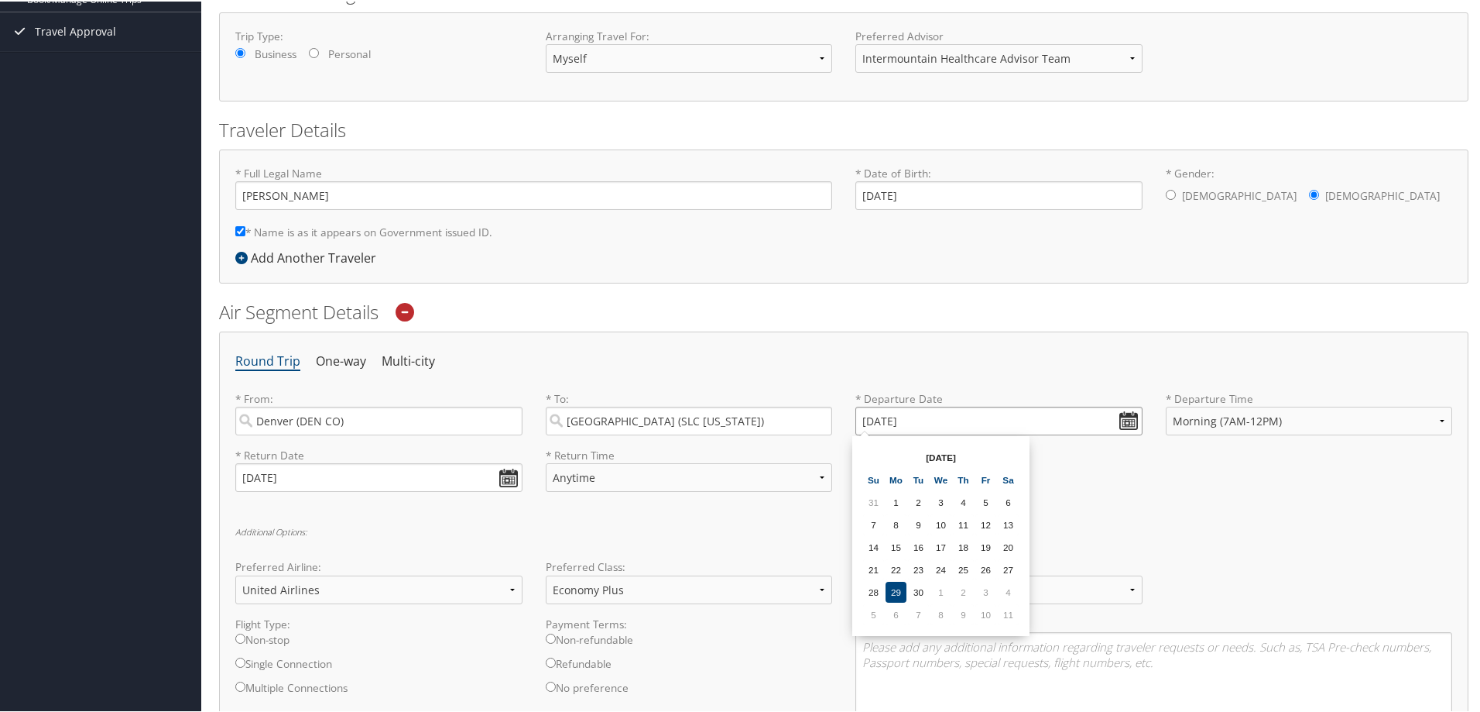
click at [1124, 417] on input "09/30/2025" at bounding box center [999, 419] width 287 height 29
click at [977, 616] on td "10" at bounding box center [986, 612] width 21 height 21
click at [887, 421] on input "10/10/2025" at bounding box center [999, 419] width 287 height 29
type input "Invalid date"
click at [1118, 516] on div "Round Trip One-way Multi-city * From: Denver (DEN CO) Required * To: Salt Lake …" at bounding box center [844, 592] width 1250 height 524
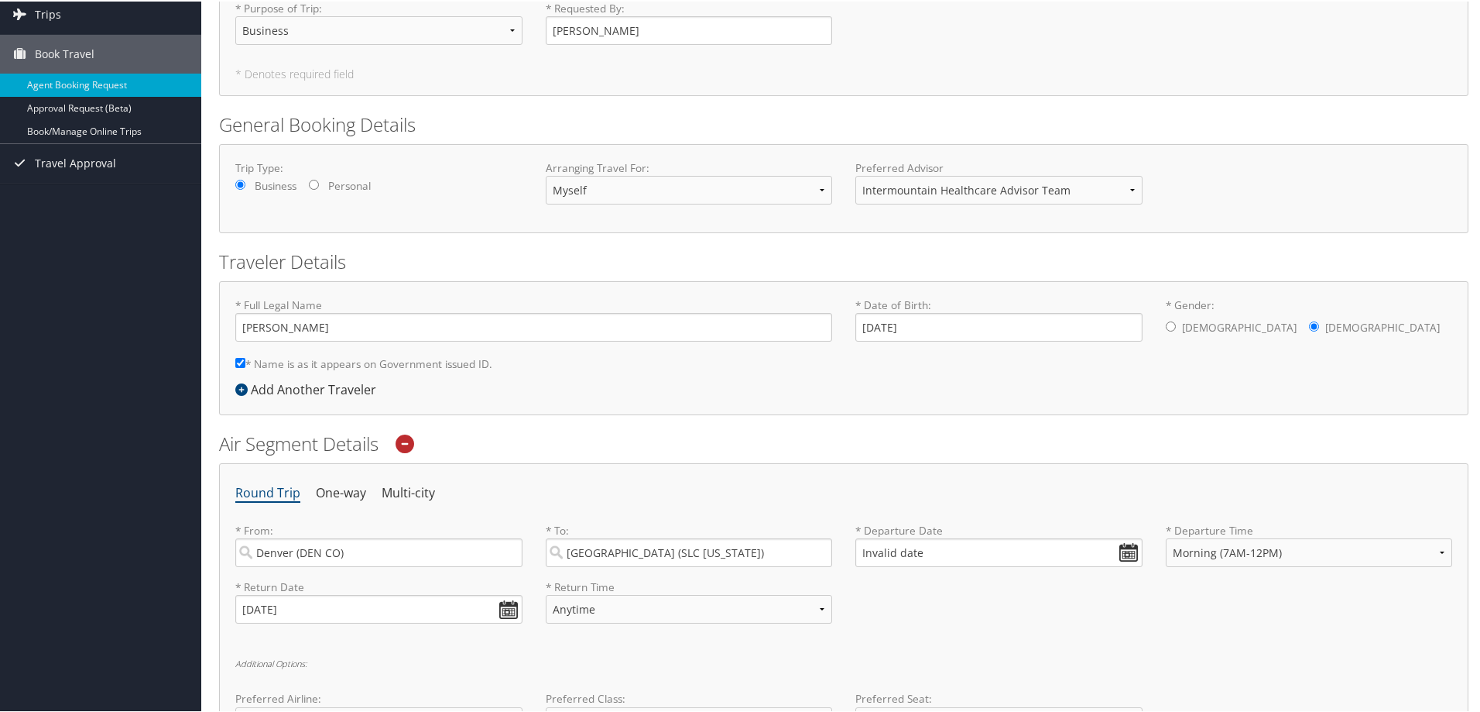
scroll to position [0, 0]
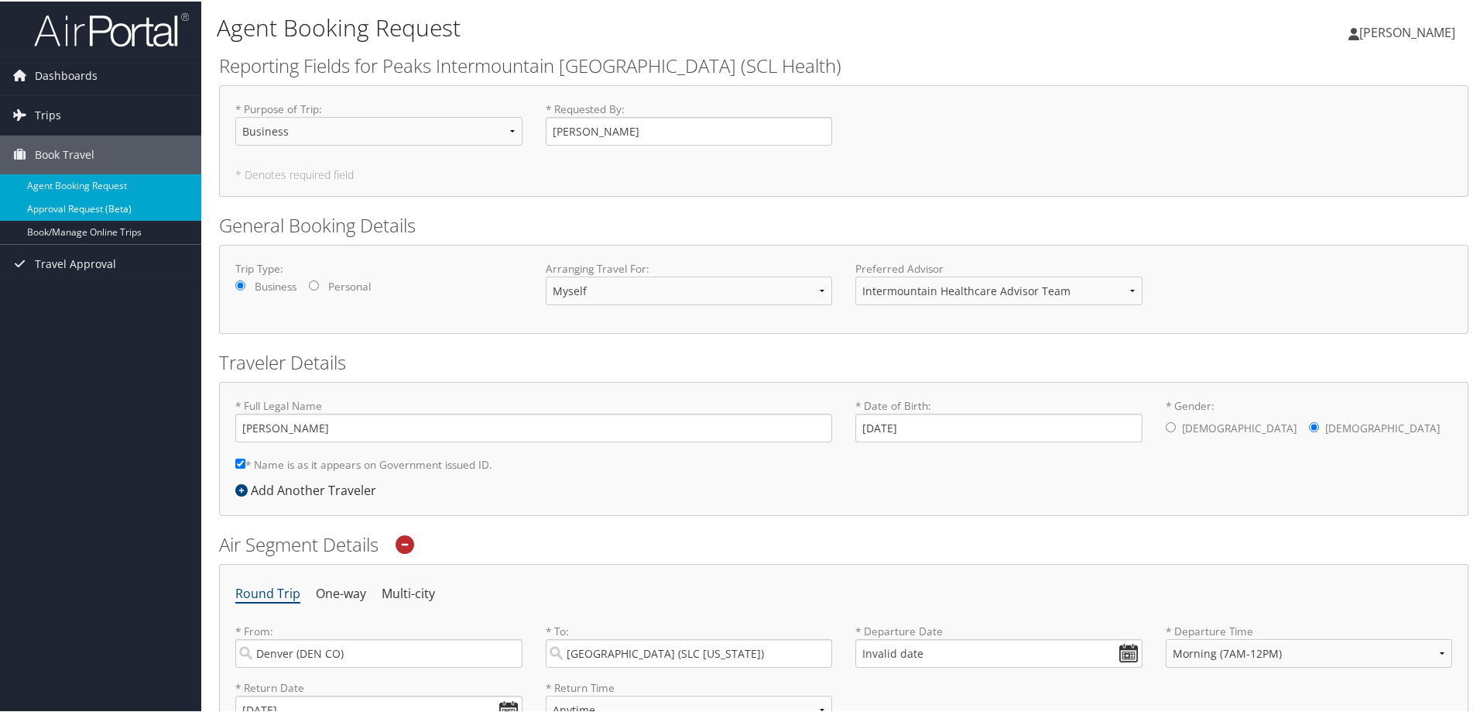
click at [53, 207] on link "Approval Request (Beta)" at bounding box center [100, 207] width 201 height 23
